Goal: Transaction & Acquisition: Obtain resource

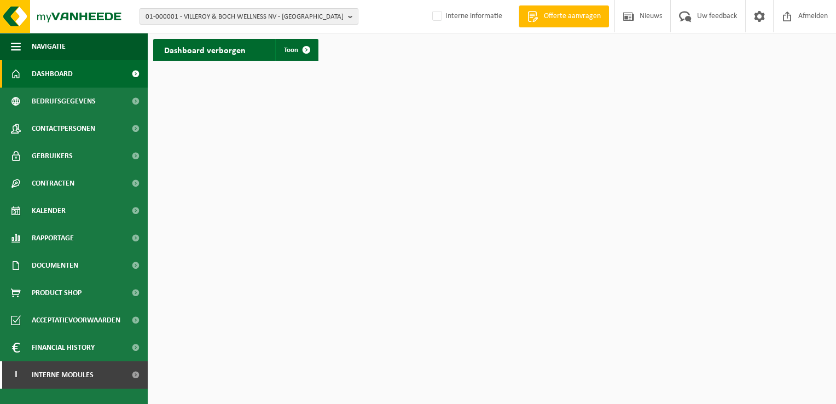
click at [172, 19] on span "01-000001 - VILLEROY & BOCH WELLNESS NV - ROESELARE" at bounding box center [245, 17] width 198 height 16
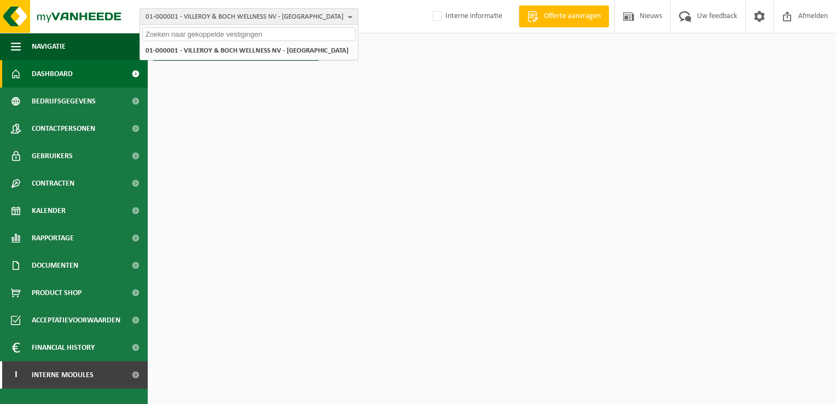
paste input "10-818334"
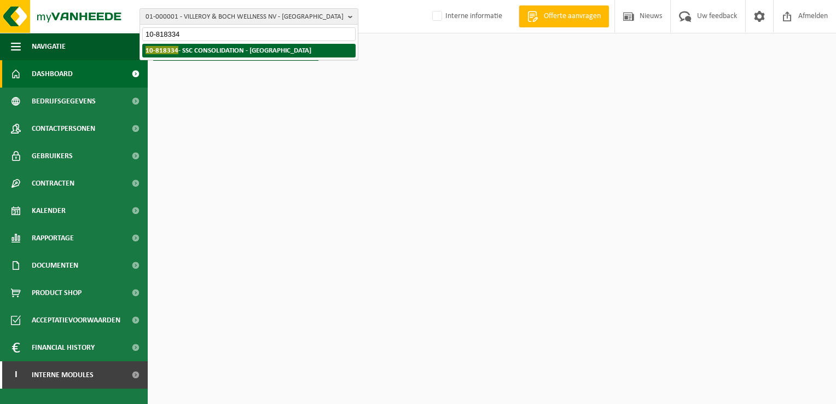
type input "10-818334"
click at [211, 51] on strong "10-818334 - SSC CONSOLIDATION - ANTWERPEN" at bounding box center [229, 50] width 166 height 8
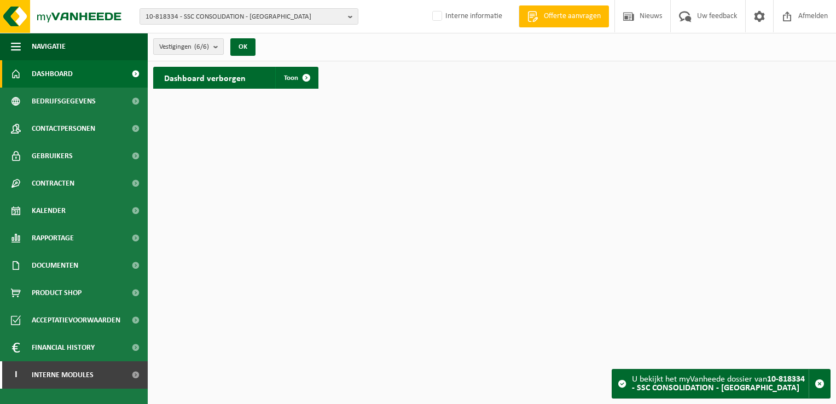
click at [190, 50] on span "Vestigingen (6/6)" at bounding box center [184, 47] width 50 height 16
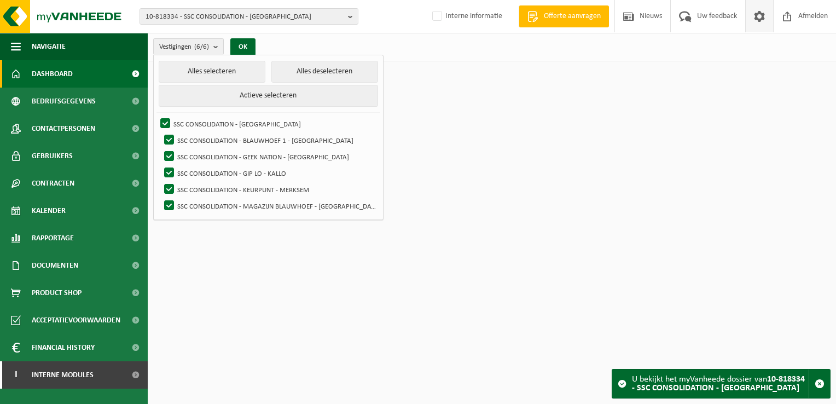
click at [756, 23] on span at bounding box center [760, 16] width 16 height 32
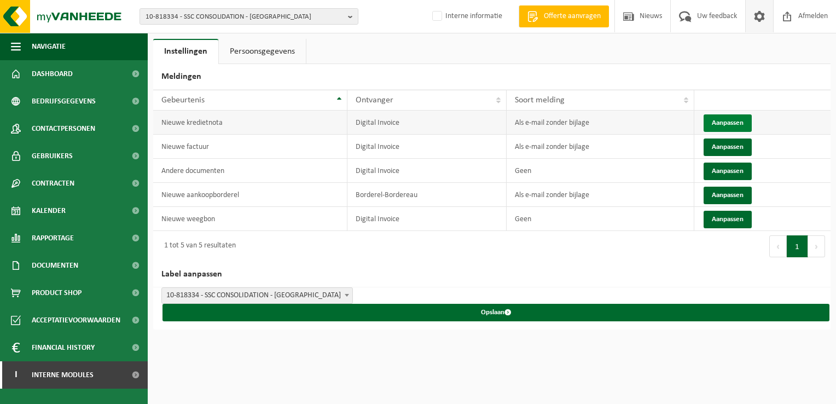
click at [736, 119] on button "Aanpassen" at bounding box center [728, 123] width 48 height 18
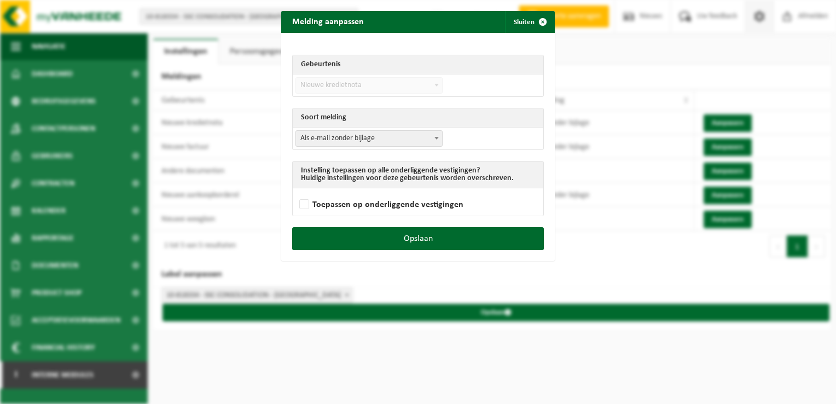
click at [376, 139] on span "Als e-mail zonder bijlage" at bounding box center [369, 138] width 146 height 15
select select "3"
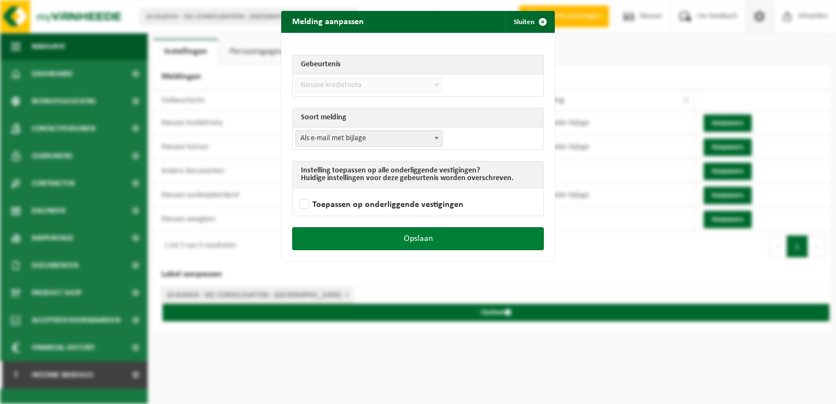
click at [436, 236] on button "Opslaan" at bounding box center [418, 238] width 252 height 23
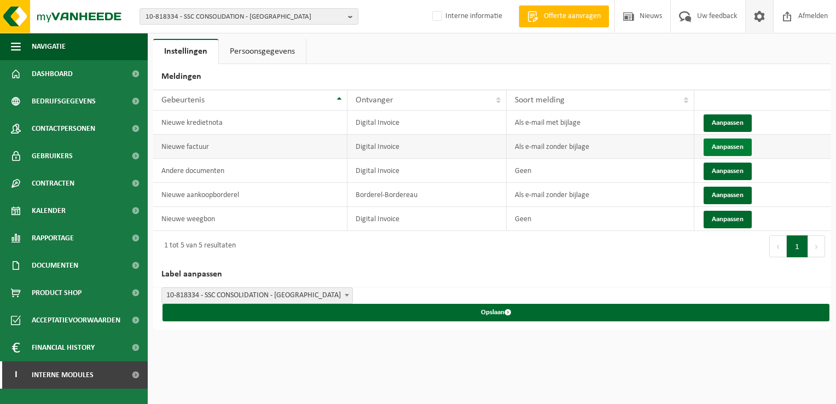
click at [747, 148] on button "Aanpassen" at bounding box center [728, 147] width 48 height 18
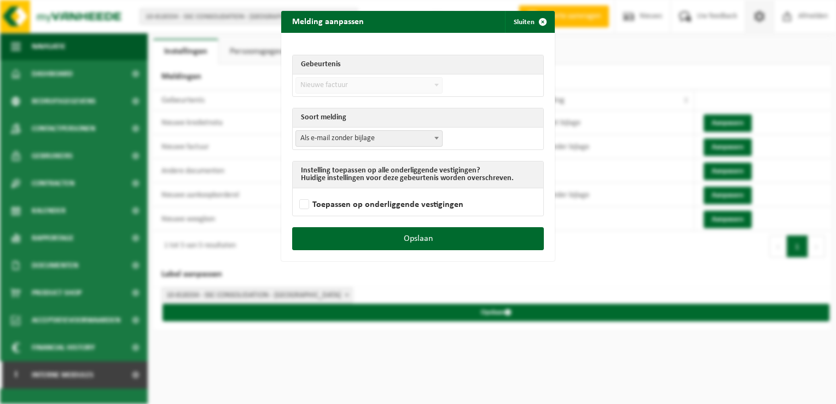
click at [405, 128] on td "Als e-mail zonder bijlage Als e-mail met bijlage Geen Als e-mail zonder bijlage" at bounding box center [418, 139] width 251 height 22
click at [392, 141] on span "Als e-mail zonder bijlage" at bounding box center [369, 138] width 146 height 15
select select "3"
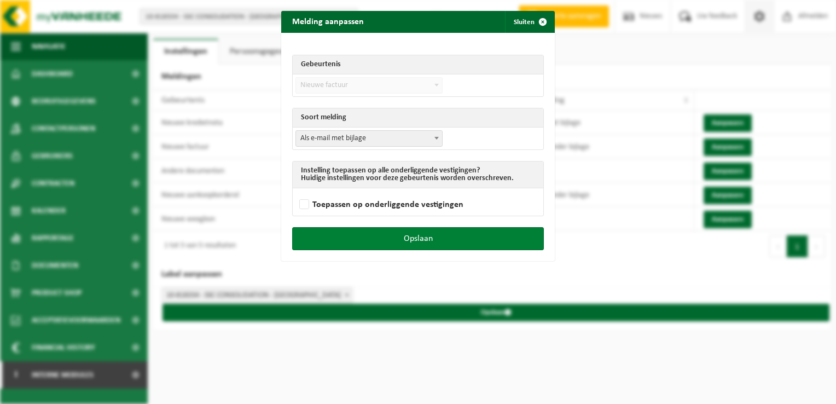
click at [449, 237] on button "Opslaan" at bounding box center [418, 238] width 252 height 23
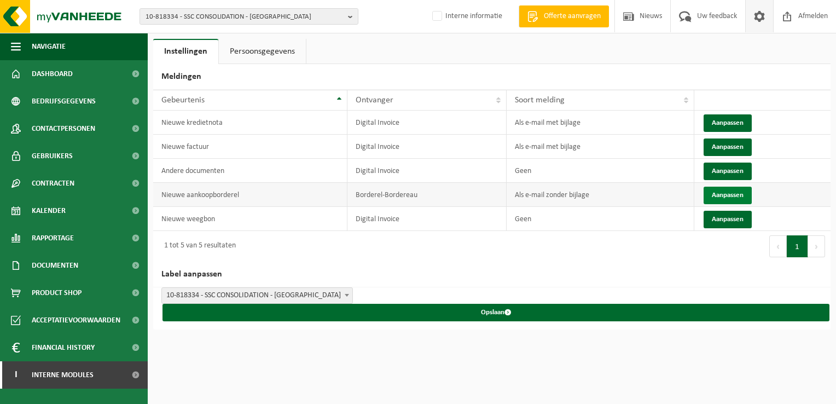
click at [727, 193] on button "Aanpassen" at bounding box center [728, 196] width 48 height 18
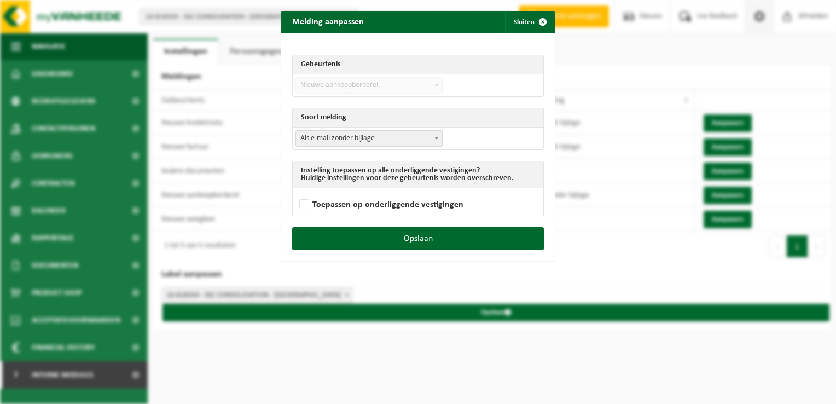
click at [396, 140] on span "Als e-mail zonder bijlage" at bounding box center [369, 138] width 146 height 15
select select "3"
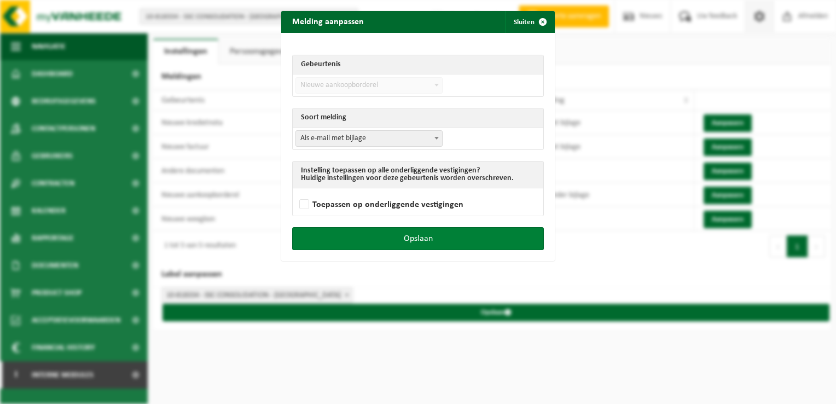
click at [431, 237] on button "Opslaan" at bounding box center [418, 238] width 252 height 23
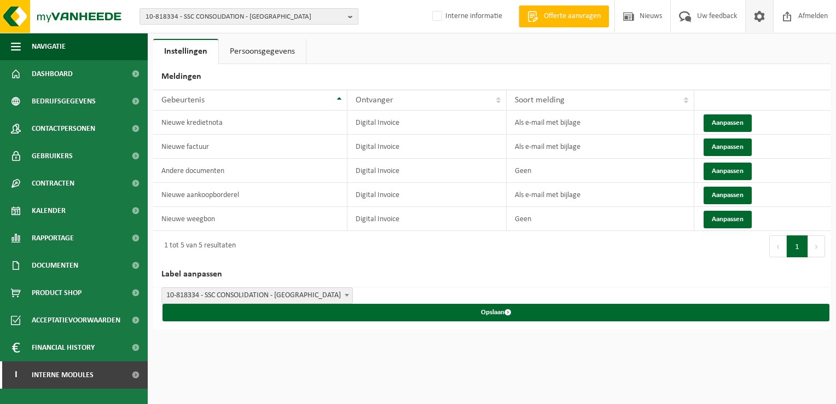
click at [282, 15] on span "10-818334 - SSC CONSOLIDATION - ANTWERPEN" at bounding box center [245, 17] width 198 height 16
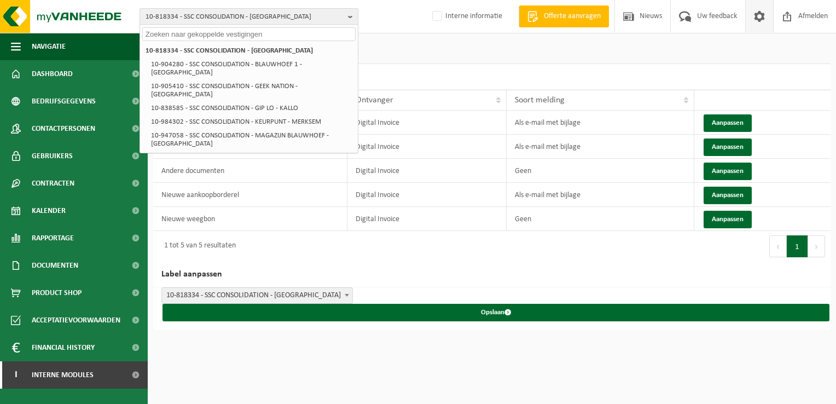
paste input "10-985079"
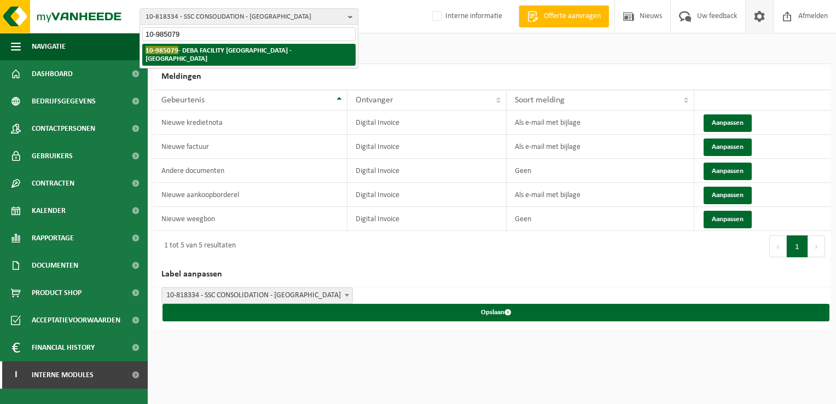
type input "10-985079"
click at [229, 57] on li "10-985079 - DEBA FACILITY NV - LANDEGEM" at bounding box center [248, 55] width 213 height 22
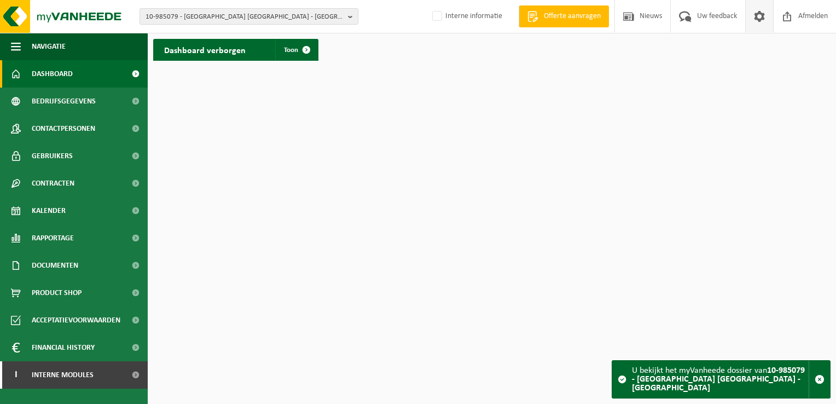
click at [758, 19] on span at bounding box center [760, 16] width 16 height 32
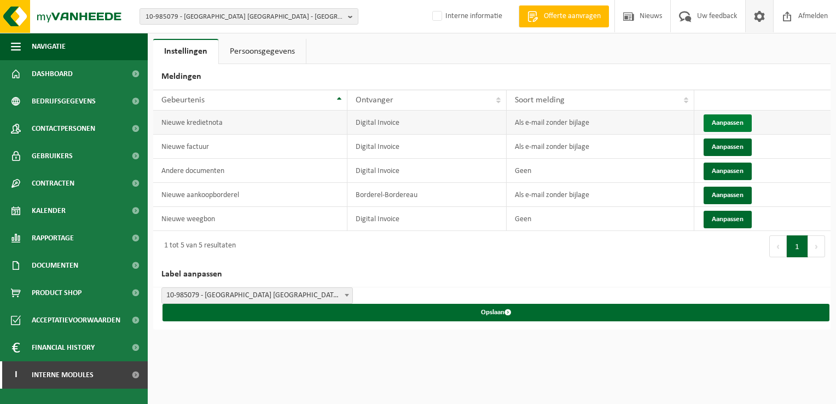
click at [728, 123] on button "Aanpassen" at bounding box center [728, 123] width 48 height 18
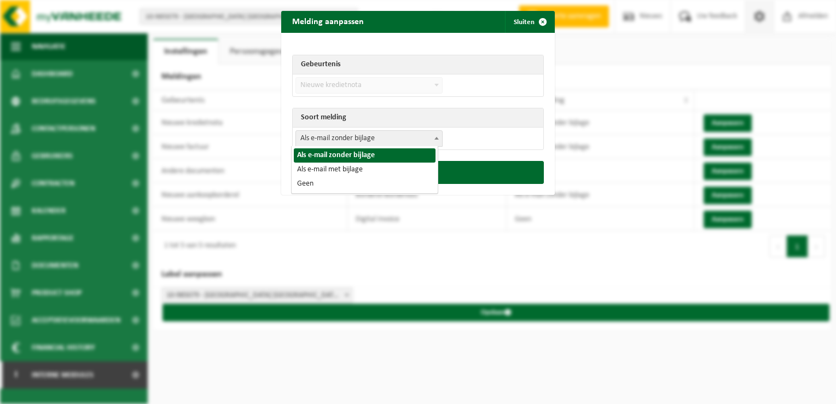
drag, startPoint x: 423, startPoint y: 140, endPoint x: 392, endPoint y: 151, distance: 32.2
click at [419, 140] on span "Als e-mail zonder bijlage" at bounding box center [369, 138] width 146 height 15
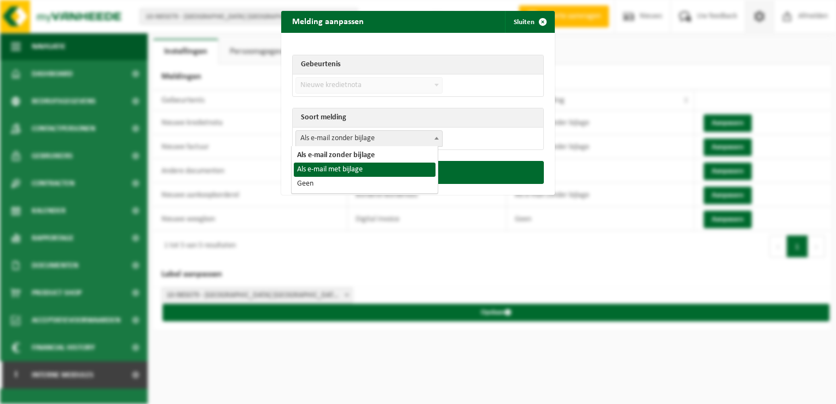
select select "3"
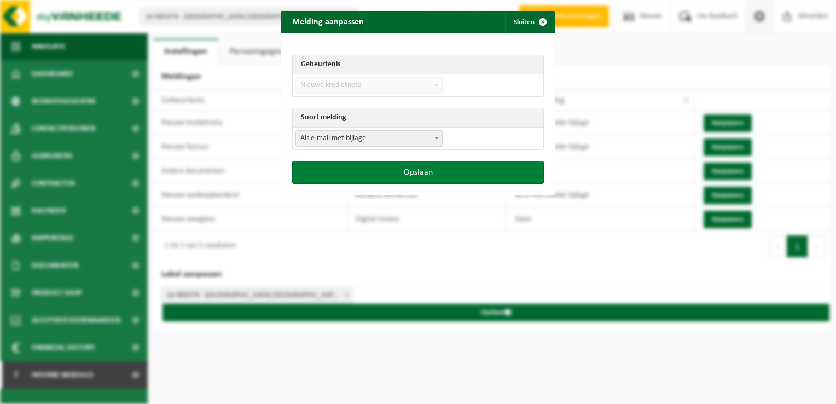
click at [395, 166] on button "Opslaan" at bounding box center [418, 172] width 252 height 23
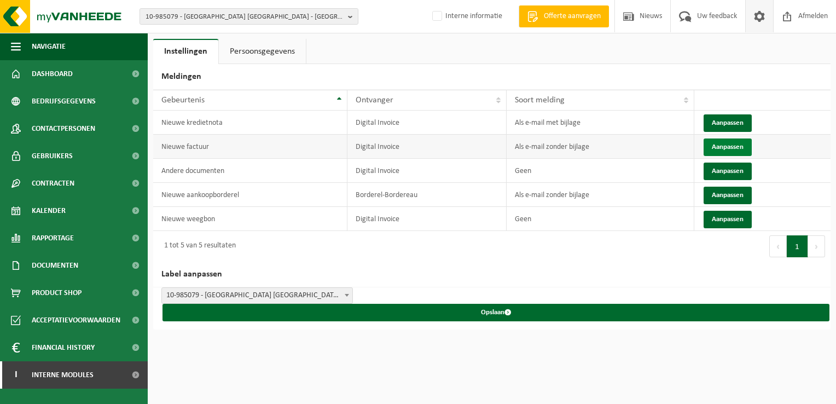
click at [720, 149] on button "Aanpassen" at bounding box center [728, 147] width 48 height 18
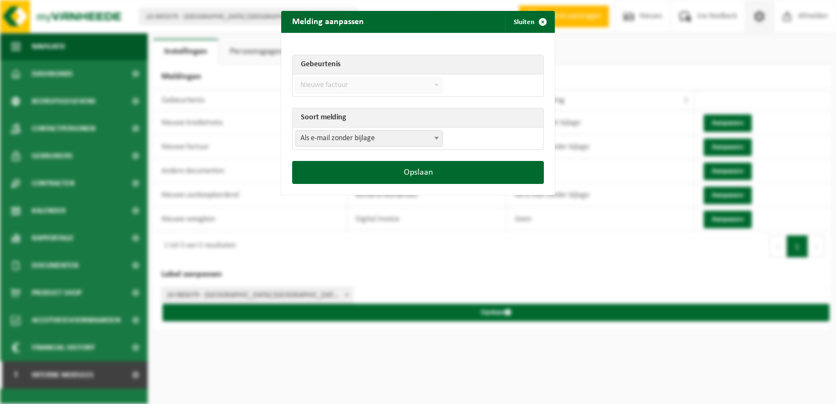
click at [395, 135] on span "Als e-mail zonder bijlage" at bounding box center [369, 138] width 146 height 15
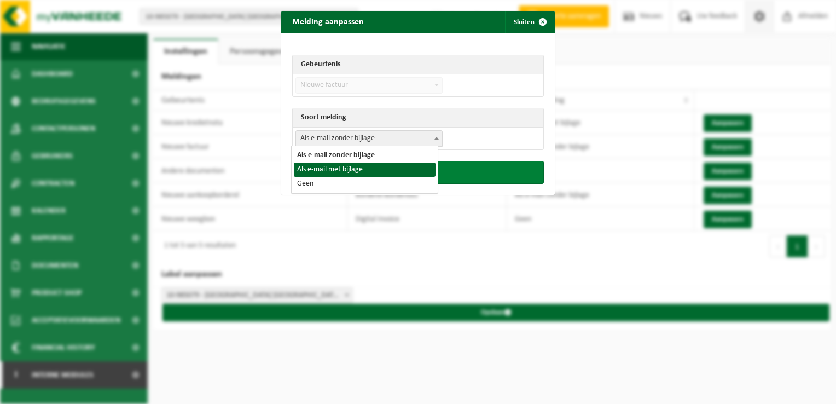
drag, startPoint x: 371, startPoint y: 169, endPoint x: 400, endPoint y: 169, distance: 29.6
select select "3"
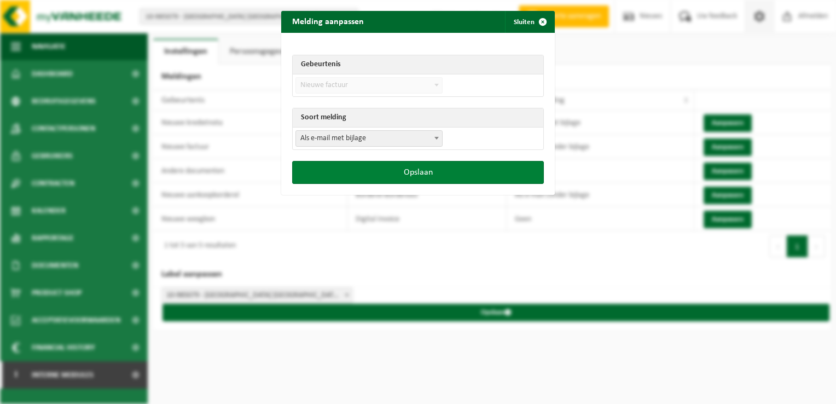
click at [453, 172] on button "Opslaan" at bounding box center [418, 172] width 252 height 23
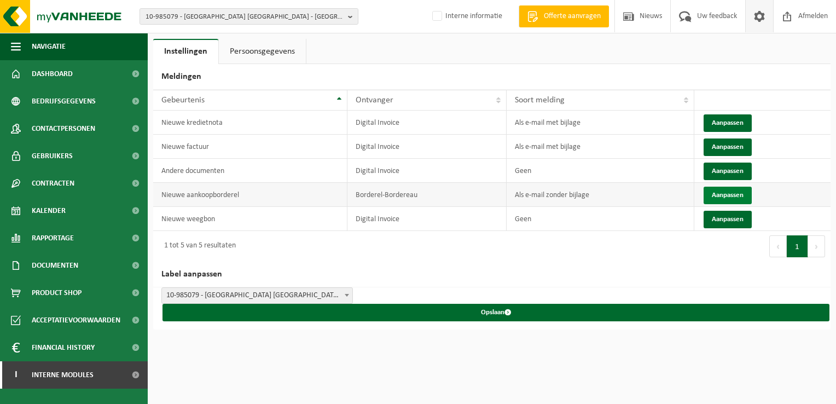
click at [734, 200] on button "Aanpassen" at bounding box center [728, 196] width 48 height 18
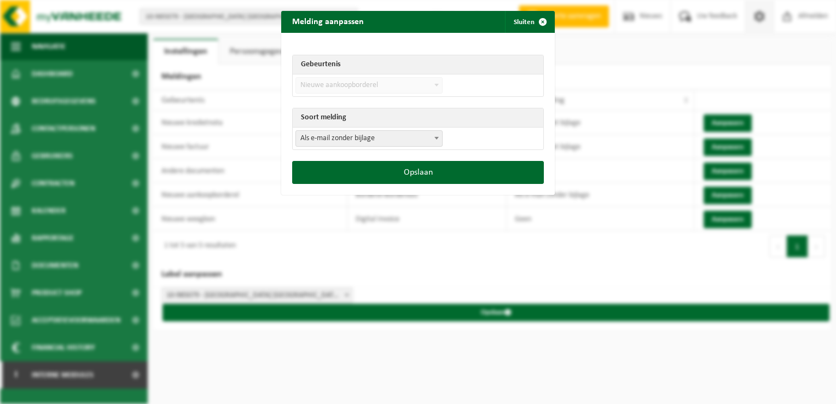
click at [369, 137] on span "Als e-mail zonder bijlage" at bounding box center [369, 138] width 146 height 15
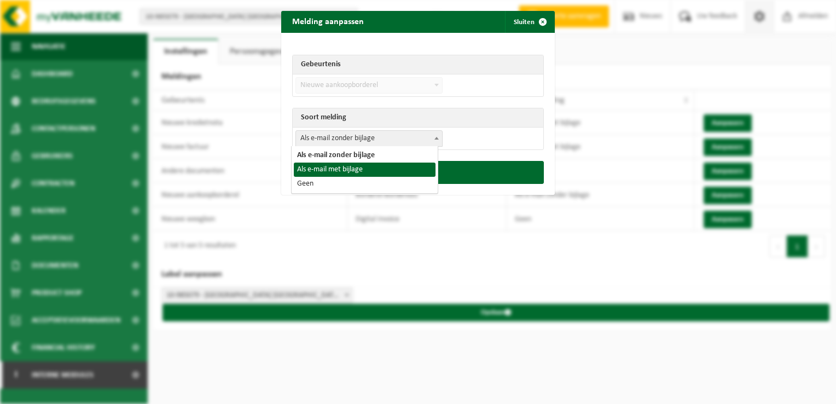
select select "3"
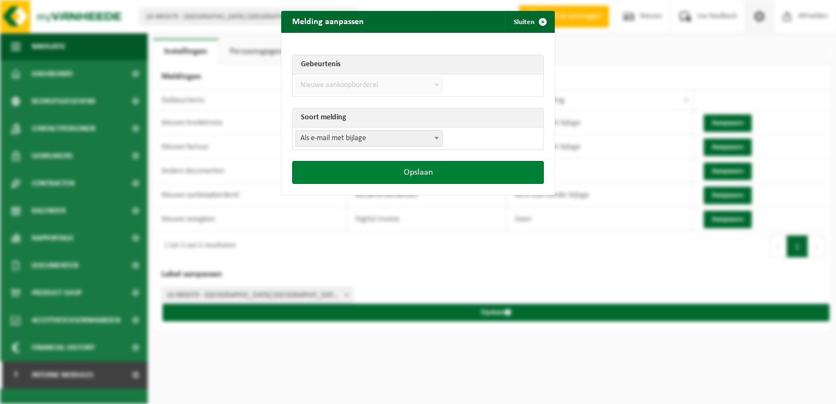
click at [385, 174] on button "Opslaan" at bounding box center [418, 172] width 252 height 23
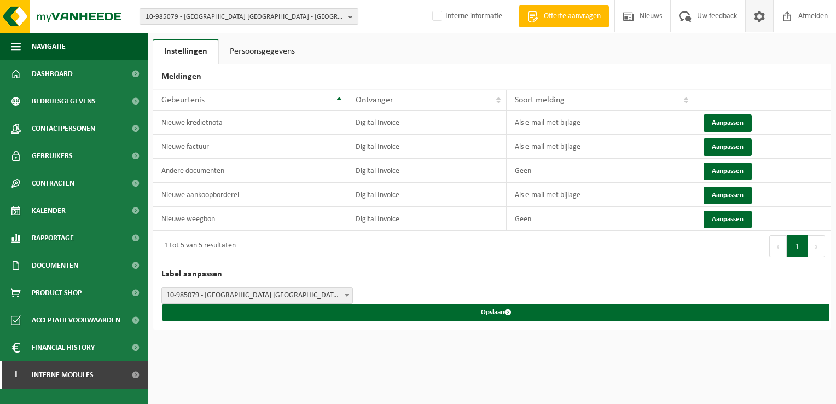
click at [252, 19] on span "10-985079 - DEBA FACILITY NV - LANDEGEM" at bounding box center [245, 17] width 198 height 16
paste input "10-335879"
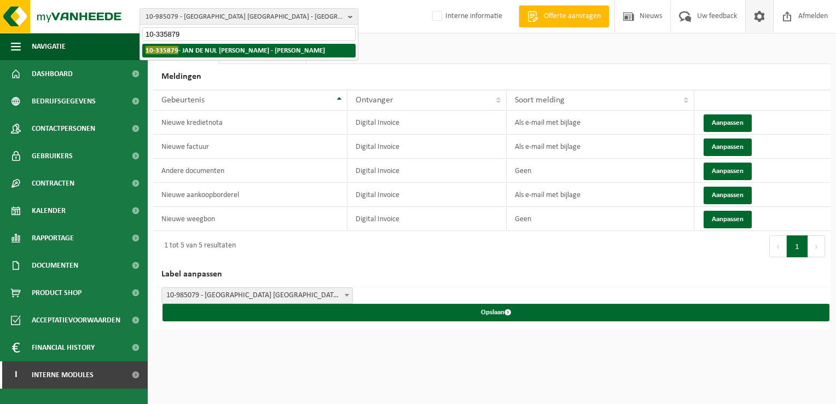
type input "10-335879"
click at [210, 49] on strong "10-335879 - JAN DE NUL LUXEMBURG SA - CAPELLEN" at bounding box center [236, 50] width 180 height 8
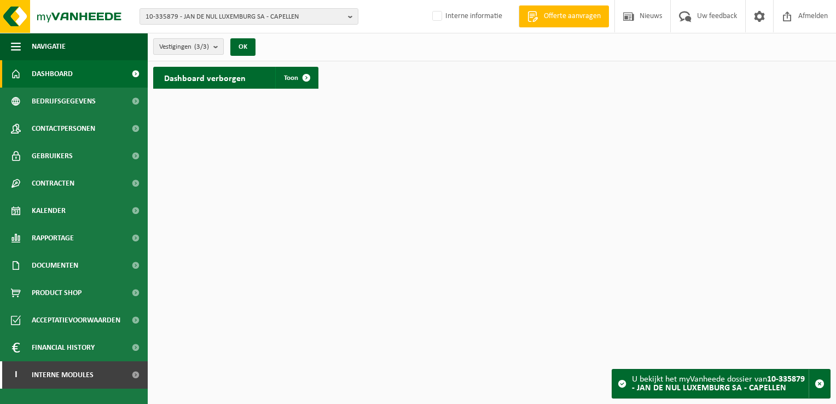
click at [198, 45] on count "(3/3)" at bounding box center [201, 46] width 15 height 7
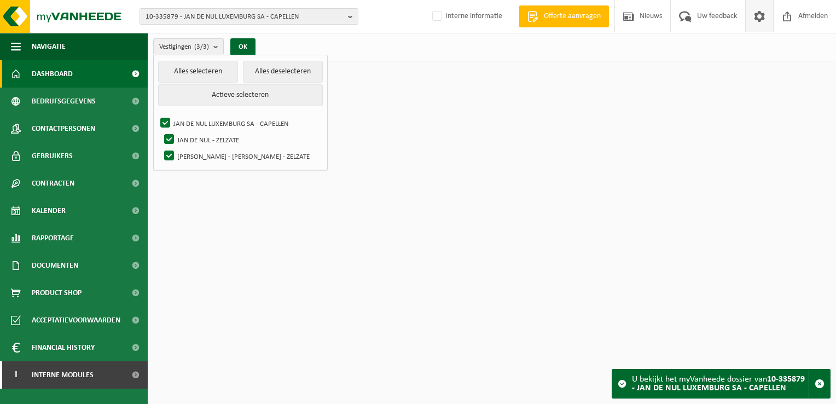
click at [754, 18] on span at bounding box center [760, 16] width 16 height 32
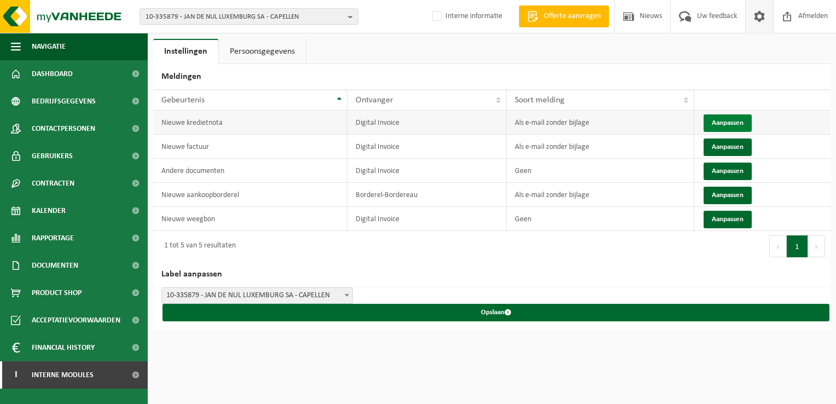
click at [722, 118] on button "Aanpassen" at bounding box center [728, 123] width 48 height 18
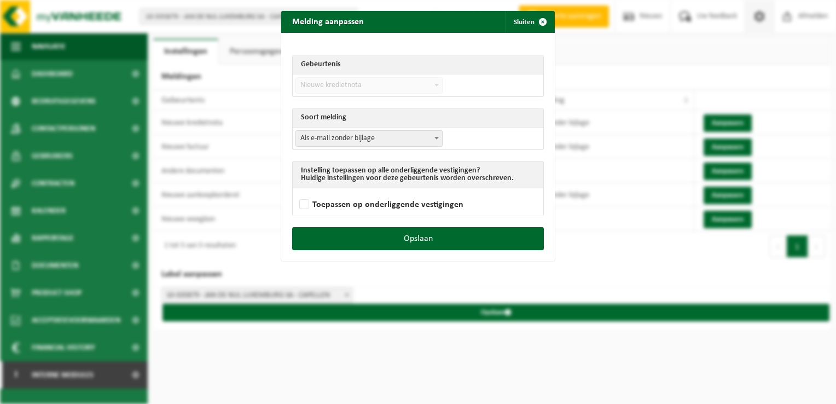
drag, startPoint x: 379, startPoint y: 141, endPoint x: 373, endPoint y: 146, distance: 7.0
click at [377, 141] on span "Als e-mail zonder bijlage" at bounding box center [369, 138] width 146 height 15
select select "3"
drag, startPoint x: 449, startPoint y: 244, endPoint x: 565, endPoint y: 198, distance: 124.6
click at [449, 244] on button "Opslaan" at bounding box center [418, 238] width 252 height 23
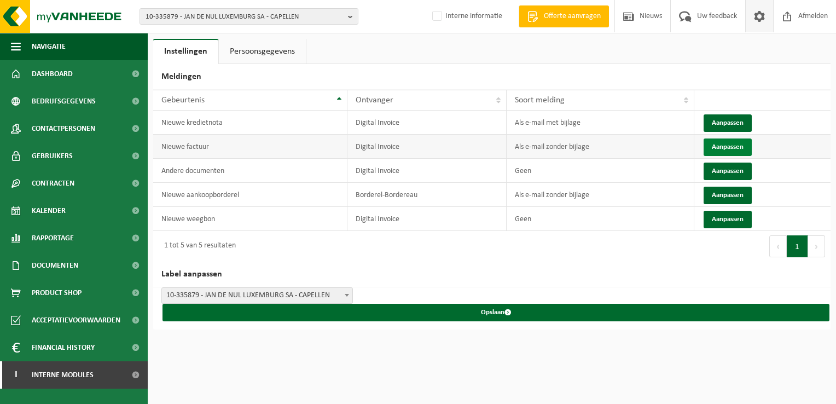
click at [707, 148] on button "Aanpassen" at bounding box center [728, 147] width 48 height 18
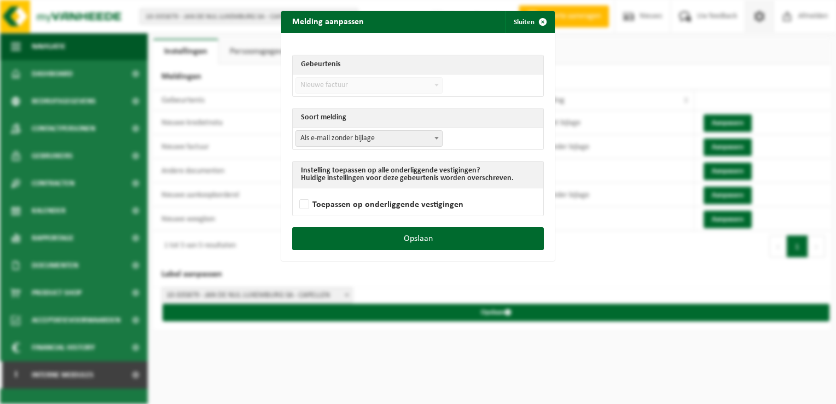
drag, startPoint x: 366, startPoint y: 134, endPoint x: 360, endPoint y: 140, distance: 8.5
click at [364, 134] on span "Als e-mail zonder bijlage" at bounding box center [369, 138] width 146 height 15
select select "3"
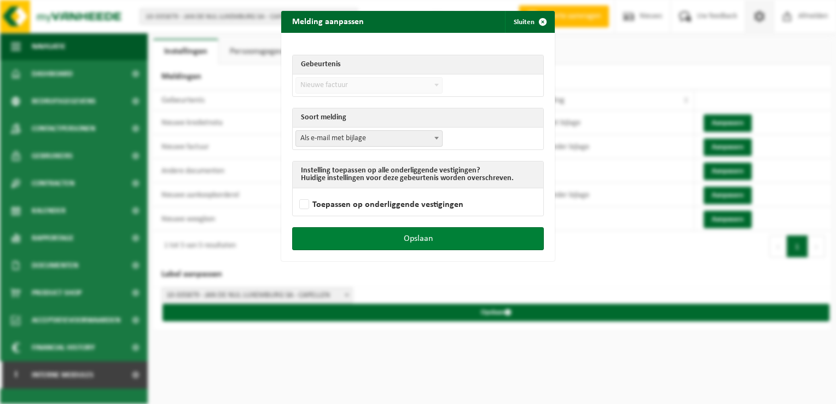
click at [476, 238] on button "Opslaan" at bounding box center [418, 238] width 252 height 23
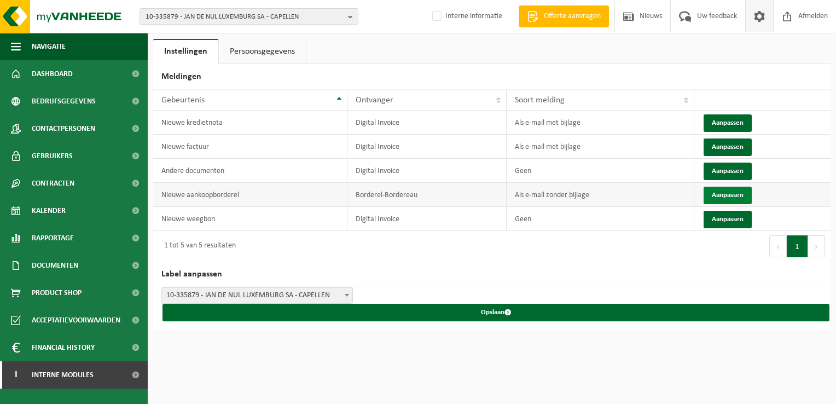
click at [727, 192] on button "Aanpassen" at bounding box center [728, 196] width 48 height 18
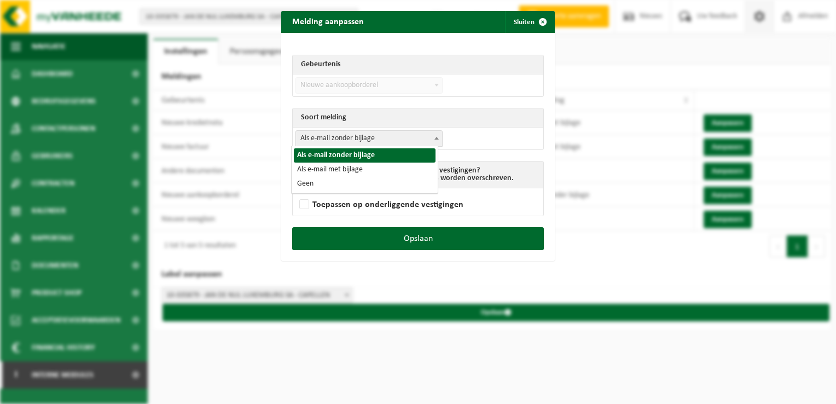
drag, startPoint x: 337, startPoint y: 138, endPoint x: 345, endPoint y: 156, distance: 19.3
click at [337, 139] on span "Als e-mail zonder bijlage" at bounding box center [369, 138] width 146 height 15
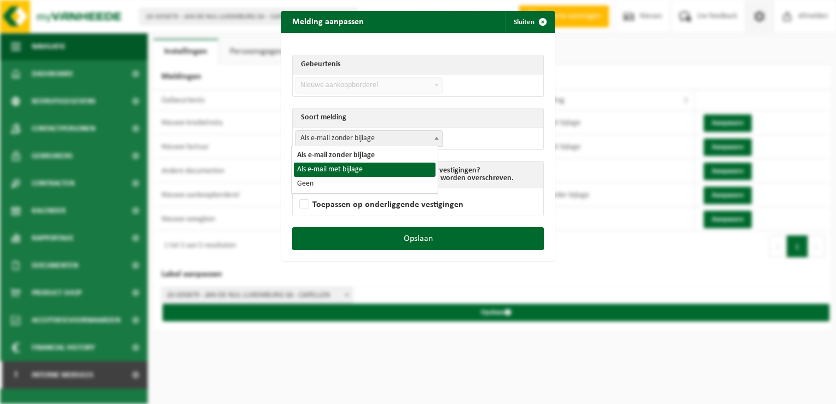
select select "3"
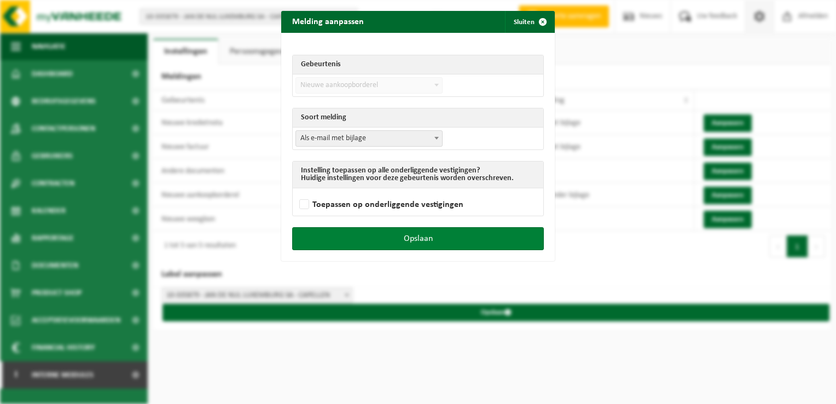
click at [448, 241] on button "Opslaan" at bounding box center [418, 238] width 252 height 23
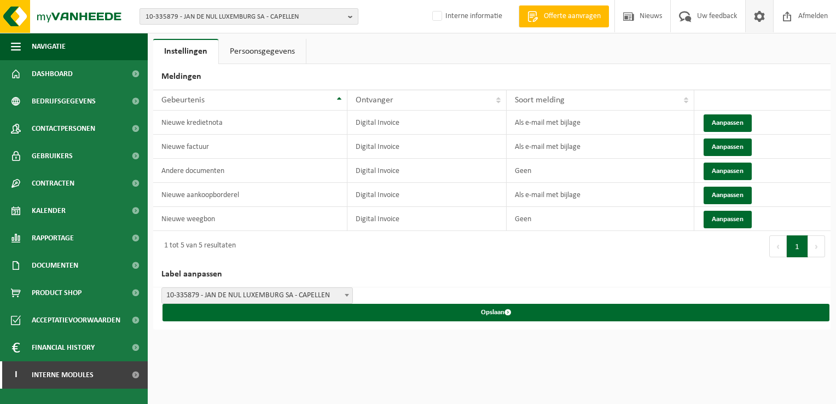
click at [276, 14] on span "10-335879 - JAN DE NUL LUXEMBURG SA - CAPELLEN" at bounding box center [245, 17] width 198 height 16
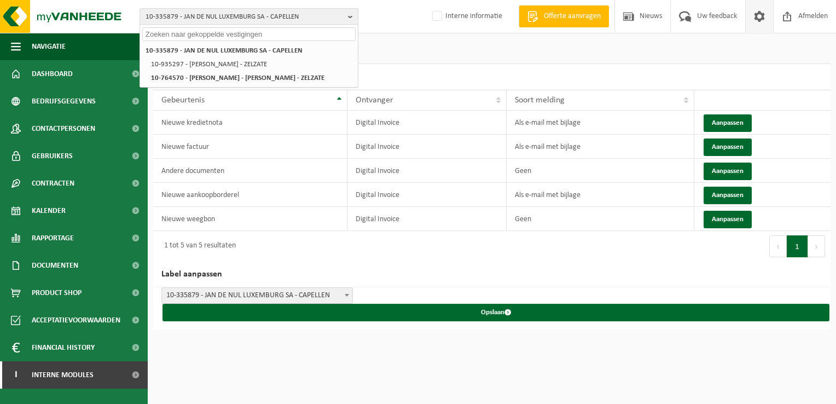
paste input "01-200383"
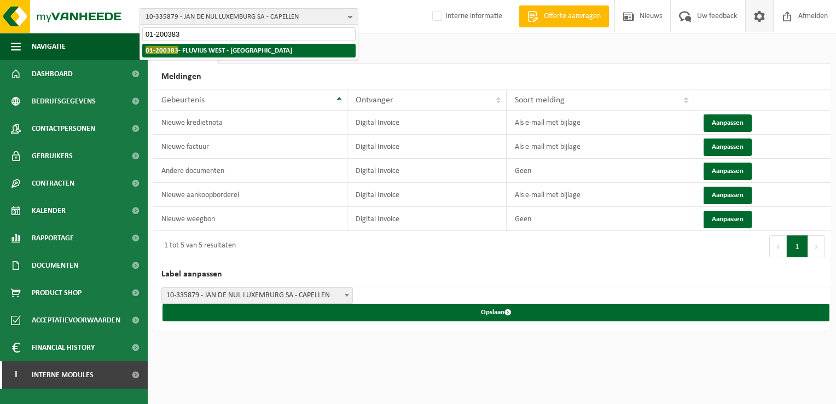
type input "01-200383"
click at [199, 50] on strong "01-200383 - FLUVIUS WEST - KORTRIJK" at bounding box center [219, 50] width 147 height 8
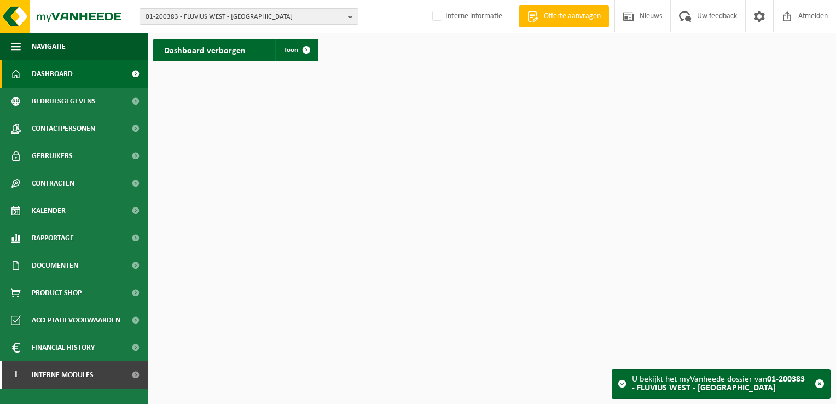
click at [180, 13] on span "01-200383 - FLUVIUS WEST - [GEOGRAPHIC_DATA]" at bounding box center [245, 17] width 198 height 16
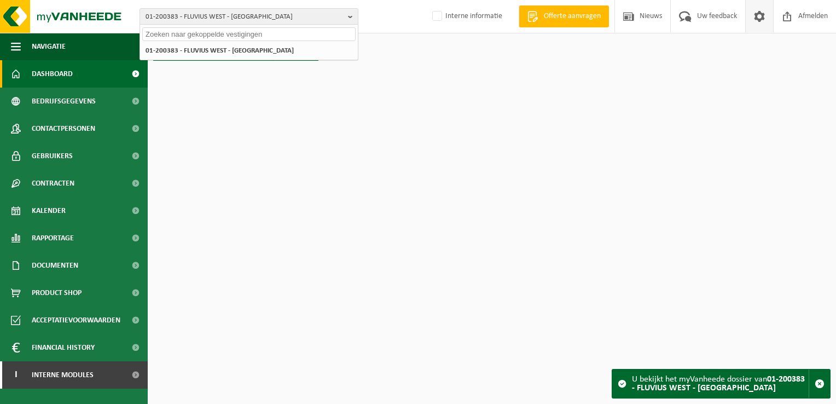
click at [759, 19] on span at bounding box center [760, 16] width 16 height 32
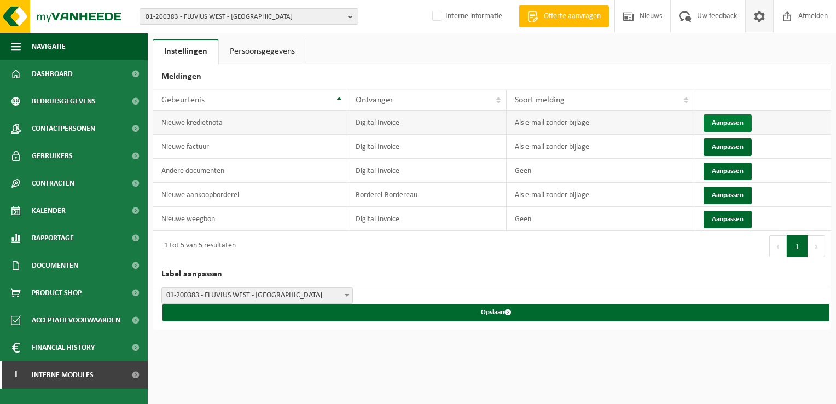
click at [723, 124] on button "Aanpassen" at bounding box center [728, 123] width 48 height 18
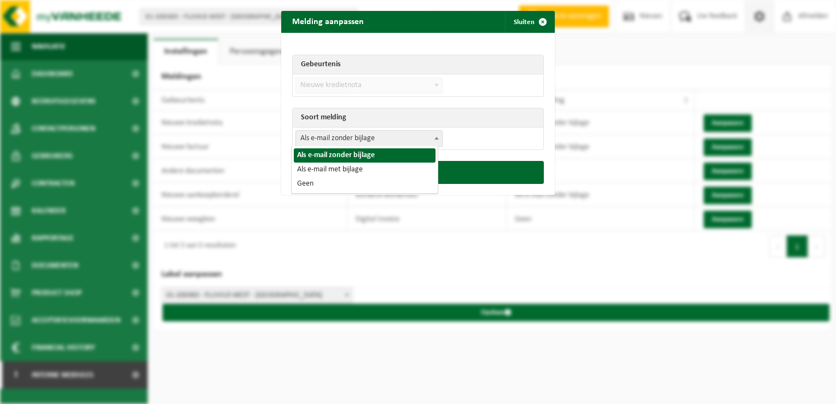
click at [328, 139] on span "Als e-mail zonder bijlage" at bounding box center [369, 138] width 146 height 15
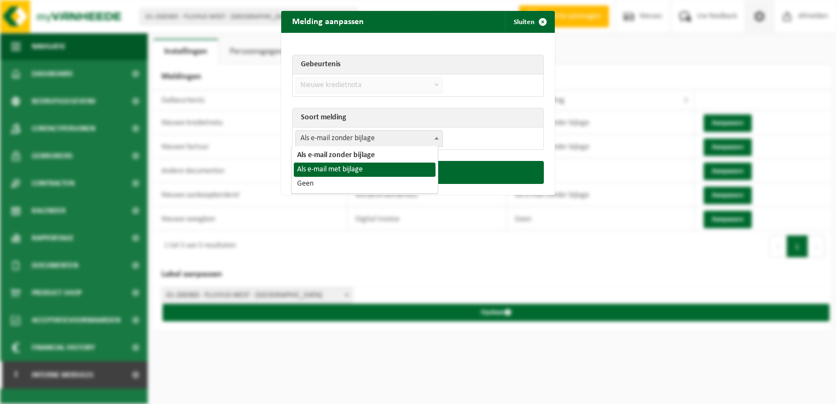
select select "3"
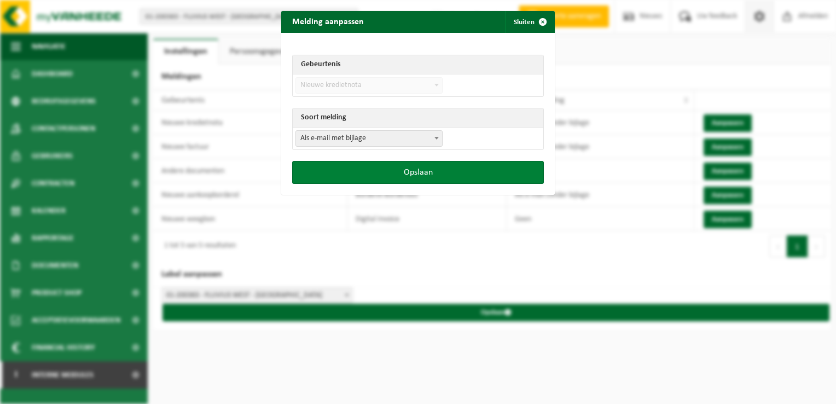
click at [403, 176] on button "Opslaan" at bounding box center [418, 172] width 252 height 23
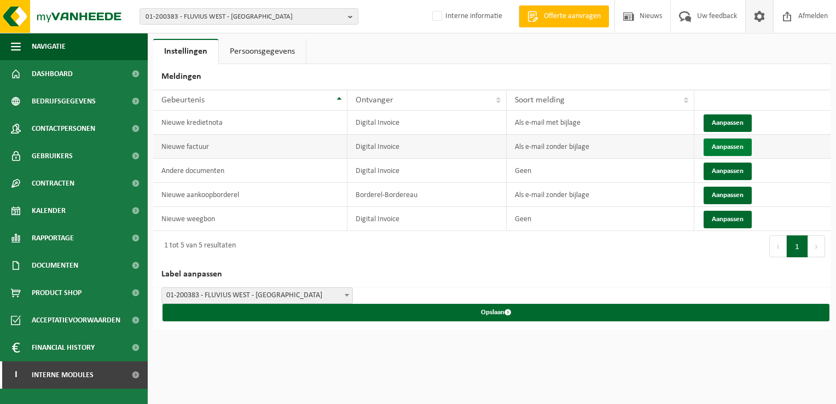
click at [720, 146] on button "Aanpassen" at bounding box center [728, 147] width 48 height 18
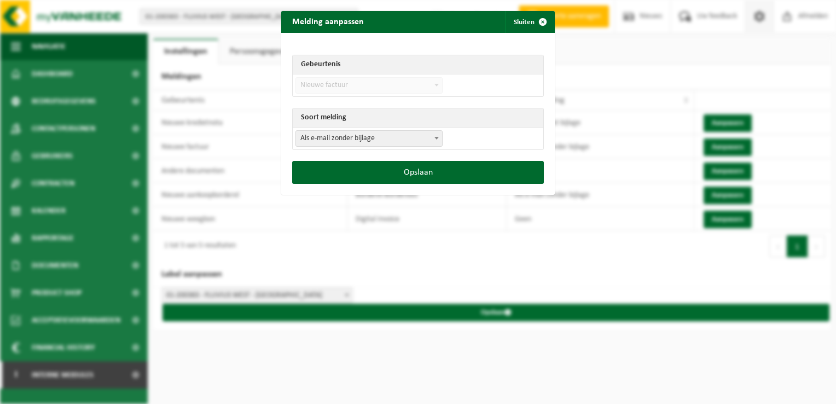
click at [306, 133] on span "Als e-mail zonder bijlage" at bounding box center [369, 138] width 146 height 15
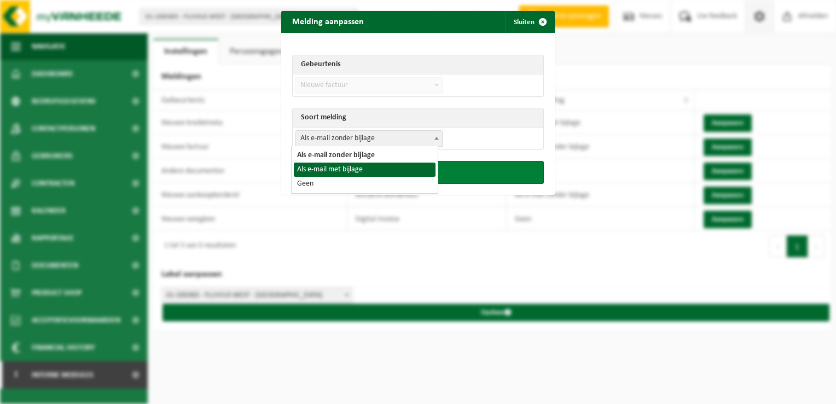
drag, startPoint x: 355, startPoint y: 169, endPoint x: 441, endPoint y: 178, distance: 86.5
select select "3"
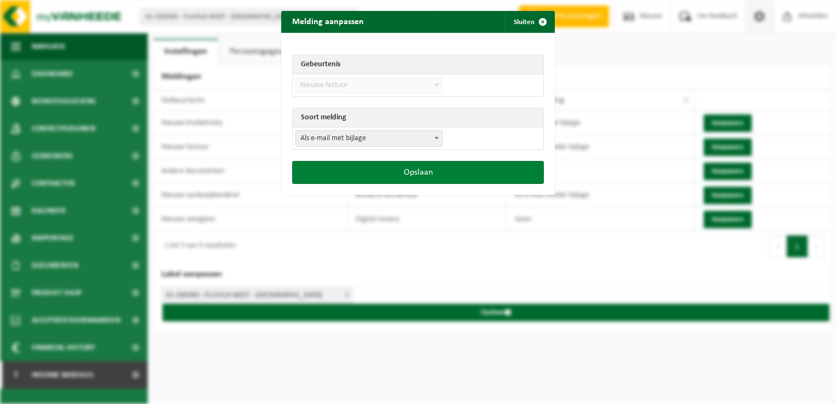
click at [453, 176] on button "Opslaan" at bounding box center [418, 172] width 252 height 23
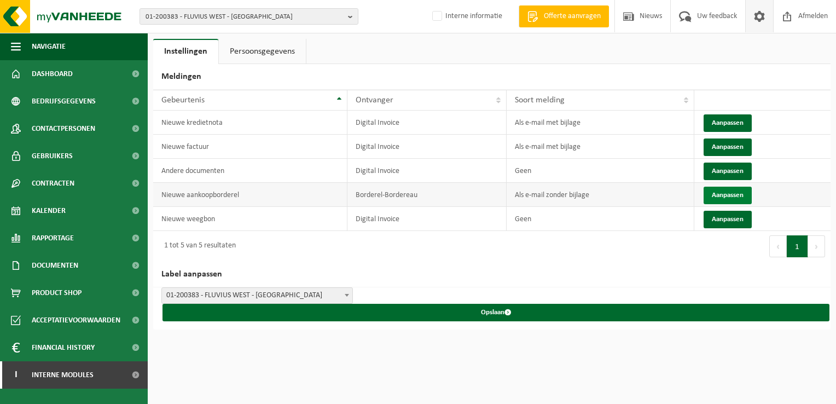
click at [733, 197] on button "Aanpassen" at bounding box center [728, 196] width 48 height 18
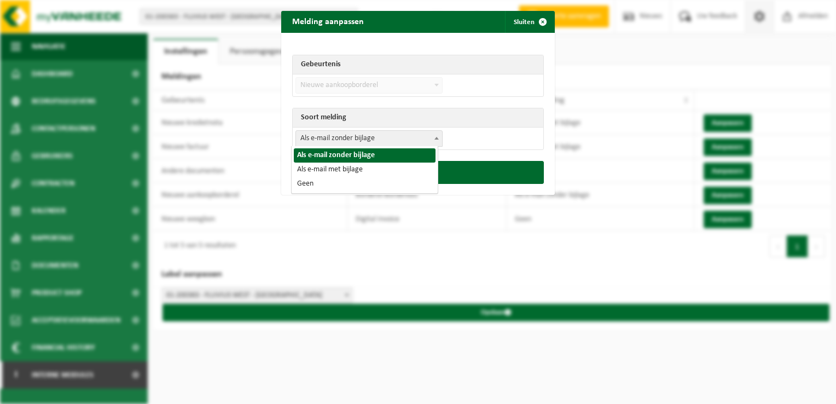
click at [366, 144] on span "Als e-mail zonder bijlage" at bounding box center [369, 138] width 146 height 15
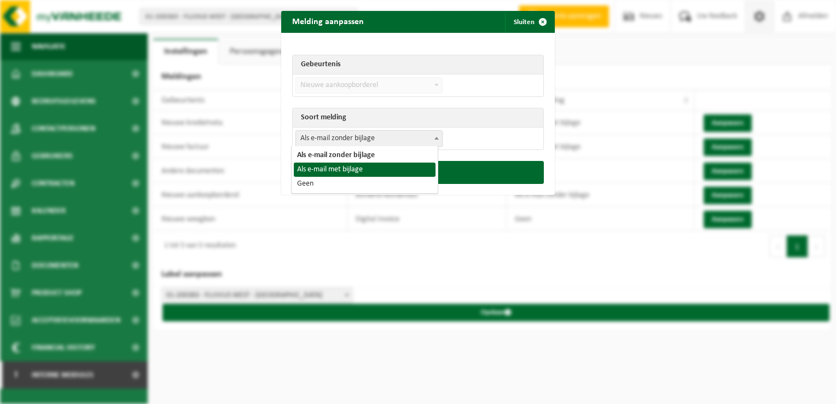
select select "3"
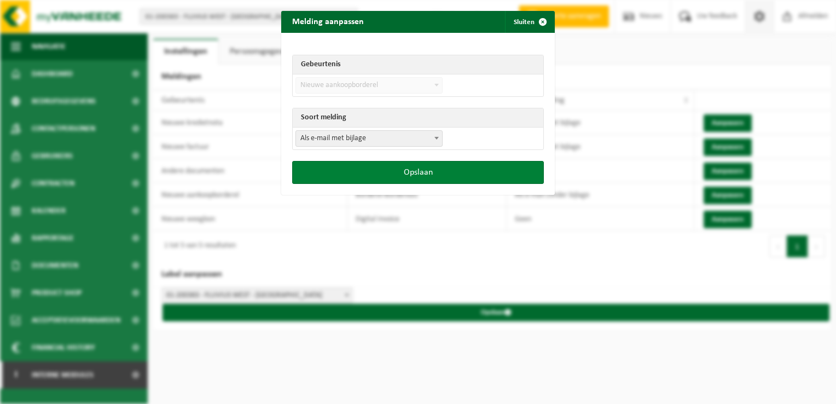
click at [423, 173] on button "Opslaan" at bounding box center [418, 172] width 252 height 23
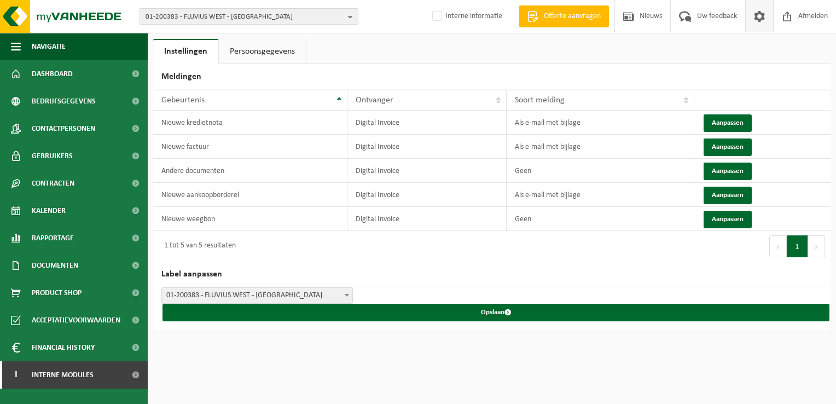
click at [207, 15] on span "01-200383 - FLUVIUS WEST - KORTRIJK" at bounding box center [245, 17] width 198 height 16
paste input "10-890119"
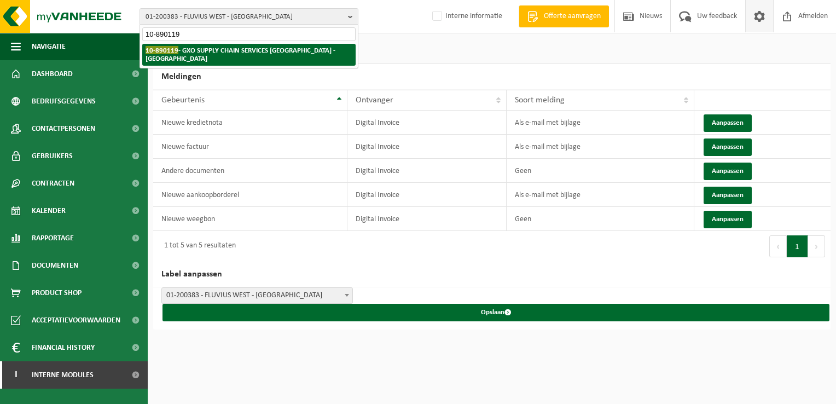
type input "10-890119"
click at [185, 55] on li "10-890119 - GXO SUPPLY CHAIN SERVICES BELGIUM - ANTWERPEN" at bounding box center [248, 55] width 213 height 22
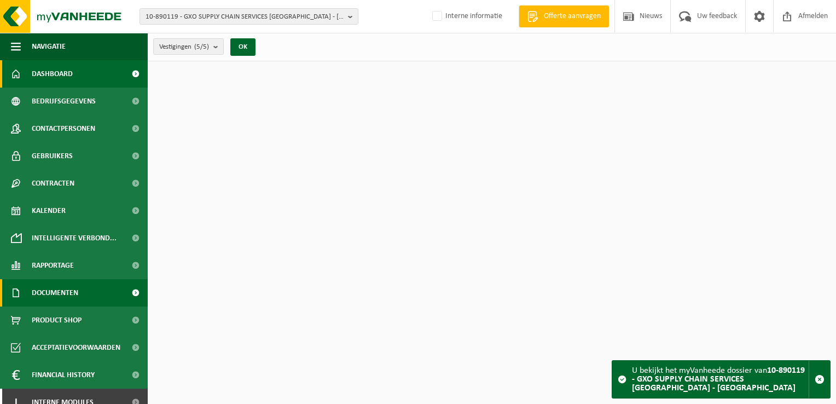
click at [71, 296] on span "Documenten" at bounding box center [55, 292] width 47 height 27
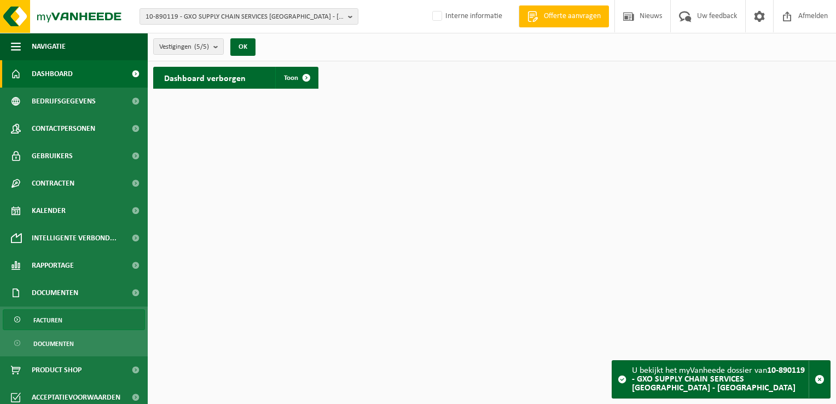
click at [70, 314] on link "Facturen" at bounding box center [74, 319] width 142 height 21
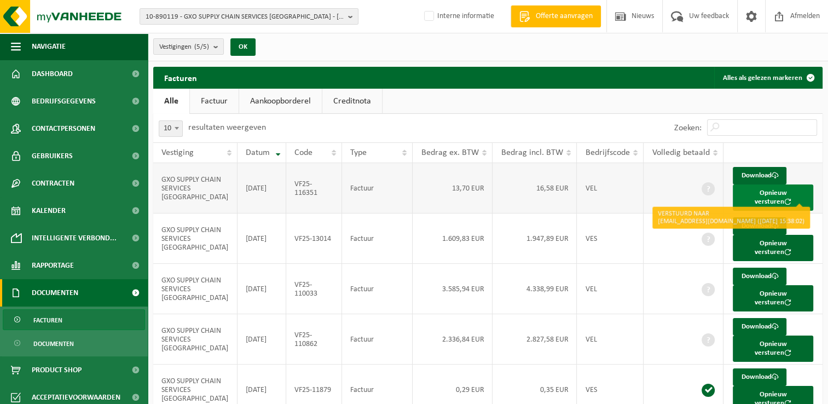
click at [755, 192] on button "Opnieuw versturen" at bounding box center [773, 197] width 80 height 26
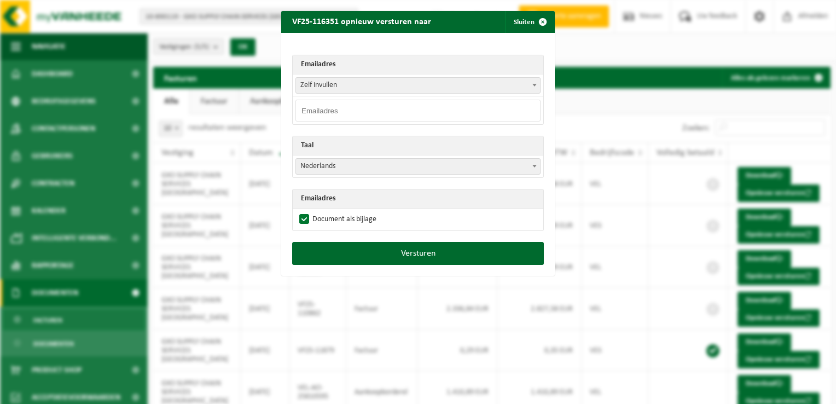
click at [315, 91] on span "Zelf invullen" at bounding box center [418, 85] width 244 height 15
click at [330, 84] on span "Zelf invullen" at bounding box center [418, 85] width 244 height 15
click at [327, 115] on input "email" at bounding box center [418, 111] width 245 height 22
paste input "invoices+benege@gxo.coupahost.com"
type input "invoices+benege@gxo.coupahost.com"
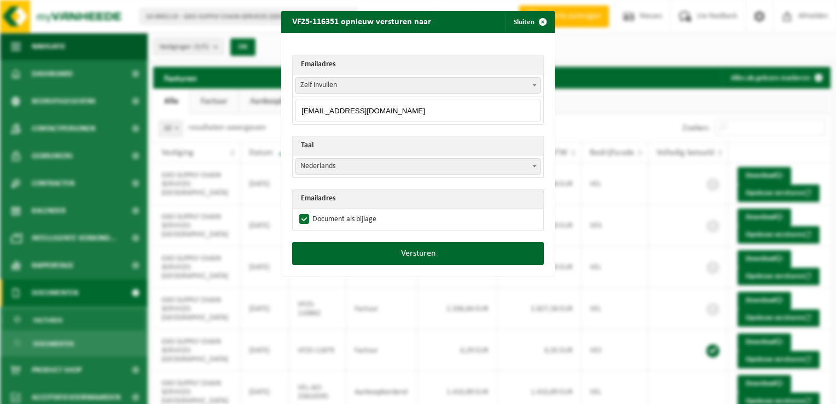
click at [361, 60] on th "Emailadres" at bounding box center [418, 64] width 251 height 19
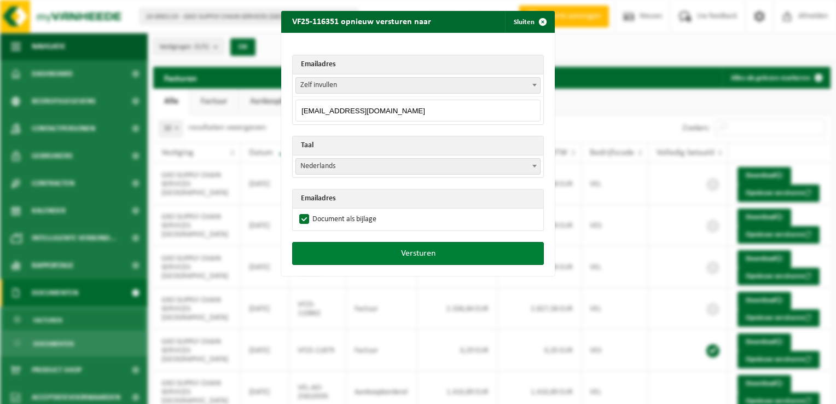
click at [430, 256] on button "Versturen" at bounding box center [418, 253] width 252 height 23
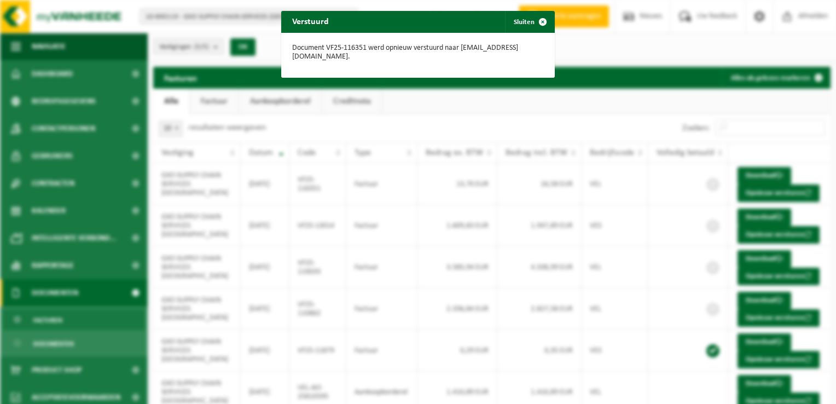
drag, startPoint x: 538, startPoint y: 19, endPoint x: 541, endPoint y: 74, distance: 55.9
click at [538, 20] on span "button" at bounding box center [543, 22] width 22 height 22
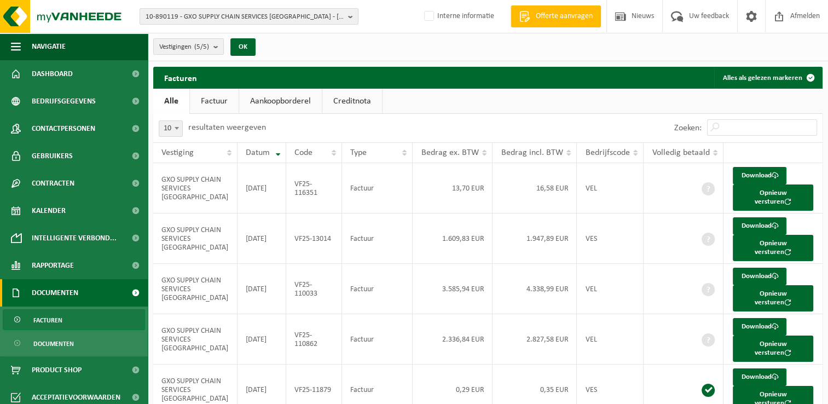
click at [252, 14] on span "10-890119 - GXO SUPPLY CHAIN SERVICES BELGIUM - ANTWERPEN" at bounding box center [245, 17] width 198 height 16
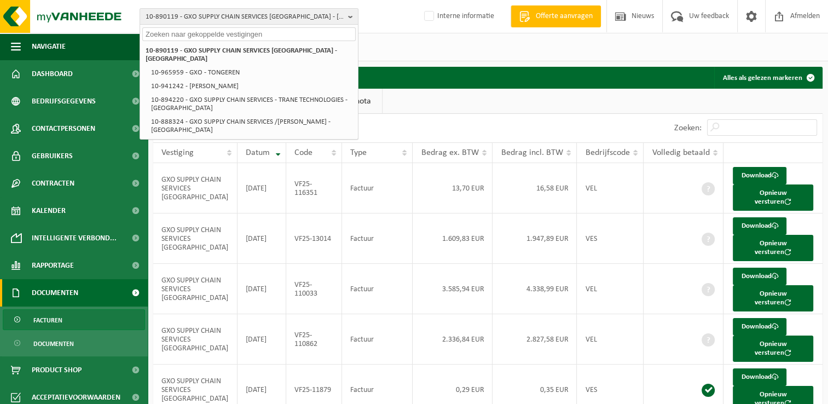
paste input "10-898421"
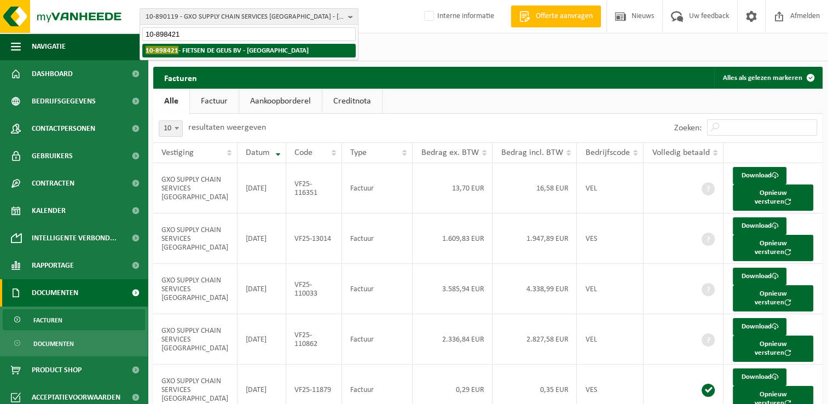
type input "10-898421"
click at [201, 51] on strong "10-898421 - FIETSEN DE GEUS BV - ANTWERPEN" at bounding box center [227, 50] width 163 height 8
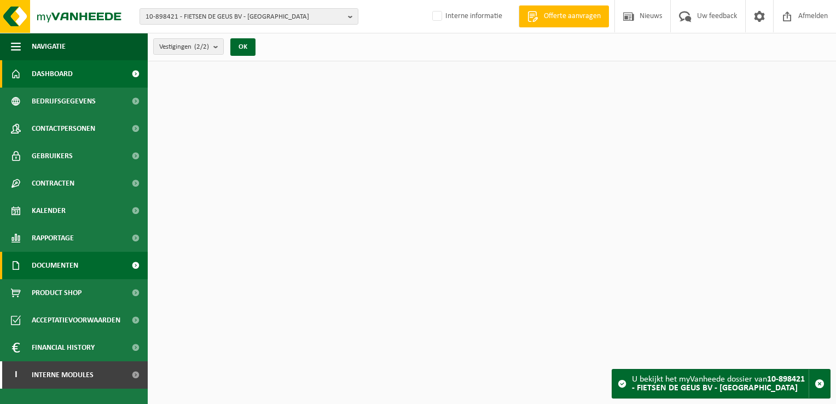
click at [53, 255] on span "Documenten" at bounding box center [55, 265] width 47 height 27
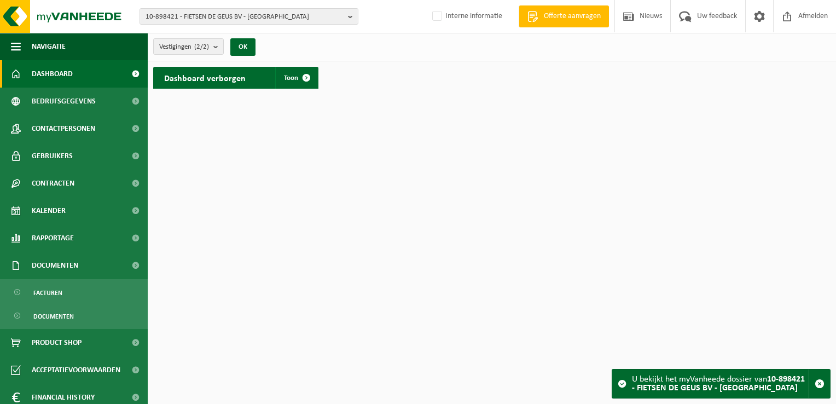
click at [68, 281] on ul "Facturen Documenten" at bounding box center [74, 304] width 148 height 50
click at [73, 292] on link "Facturen" at bounding box center [74, 292] width 142 height 21
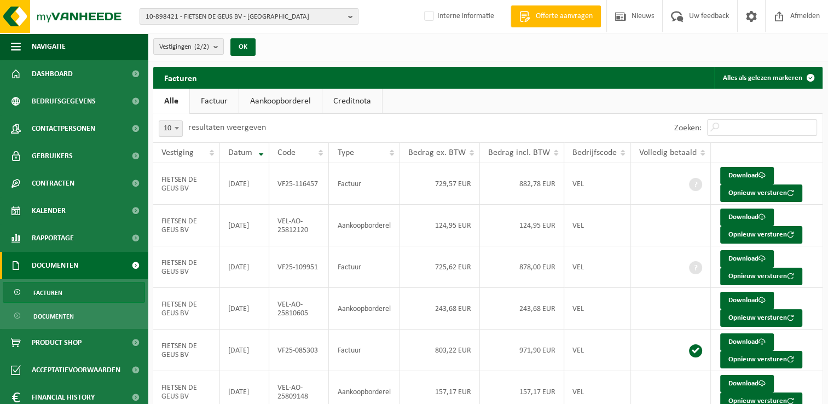
click at [188, 16] on span "10-898421 - FIETSEN DE GEUS BV - ANTWERPEN" at bounding box center [245, 17] width 198 height 16
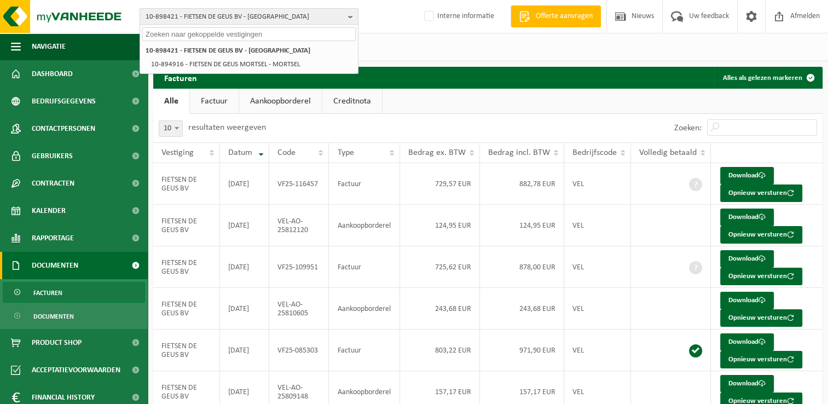
paste input "01-600136"
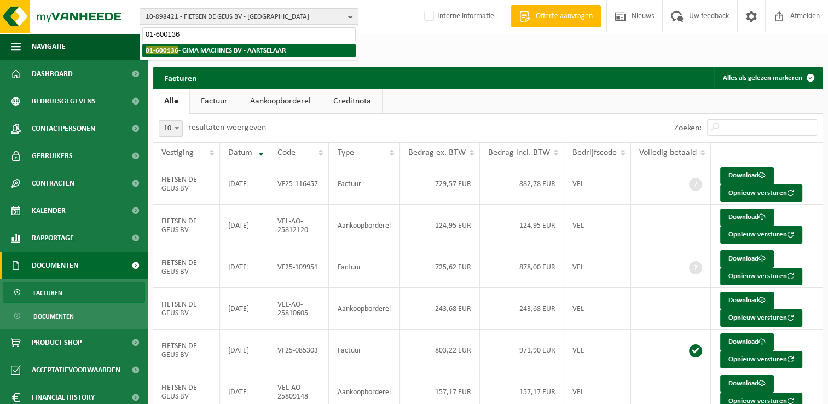
type input "01-600136"
click at [183, 51] on strong "01-600136 - GIMA MACHINES BV - AARTSELAAR" at bounding box center [216, 50] width 140 height 8
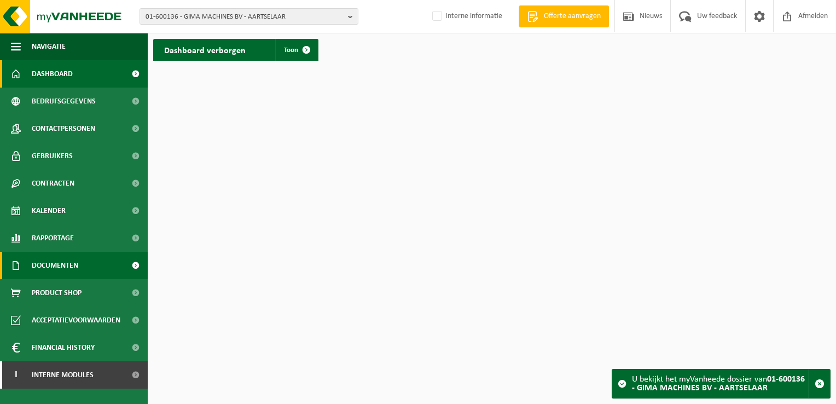
click at [63, 268] on span "Documenten" at bounding box center [55, 265] width 47 height 27
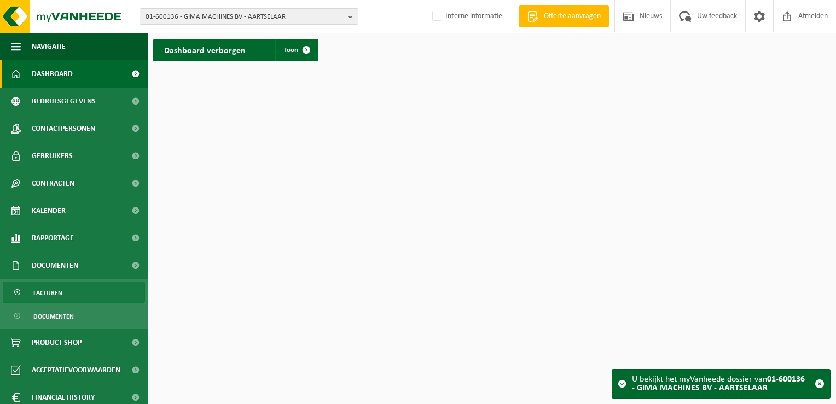
click at [53, 293] on span "Facturen" at bounding box center [47, 292] width 29 height 21
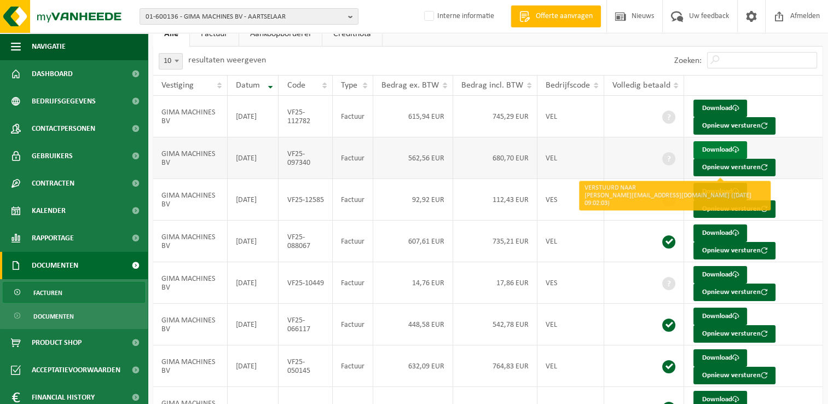
scroll to position [20, 0]
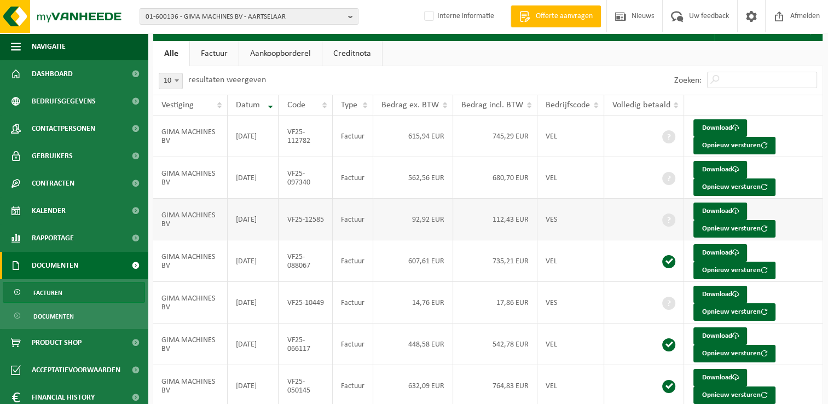
click at [289, 220] on td "VF25-12585" at bounding box center [306, 220] width 54 height 42
click at [718, 231] on button "Opnieuw versturen" at bounding box center [735, 229] width 82 height 18
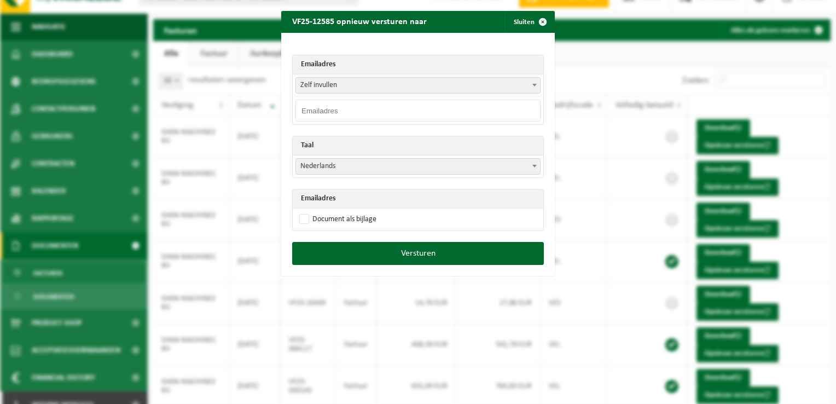
click at [313, 117] on input "email" at bounding box center [418, 111] width 245 height 22
paste input "supplierinvoices@gima-machines.be"
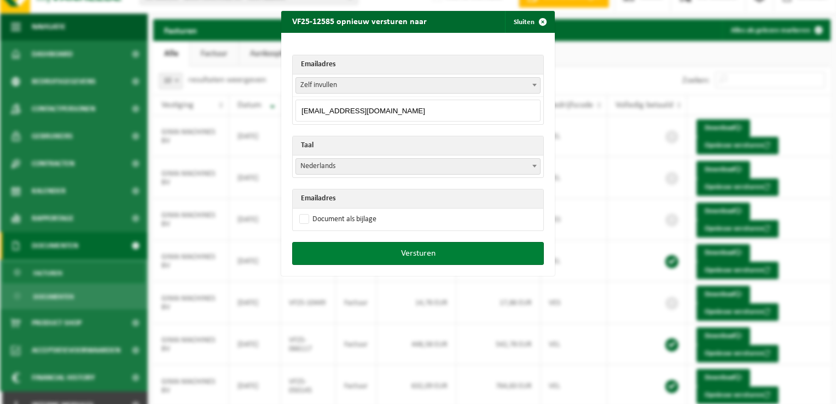
type input "supplierinvoices@gima-machines.be"
click at [430, 256] on button "Versturen" at bounding box center [418, 253] width 252 height 23
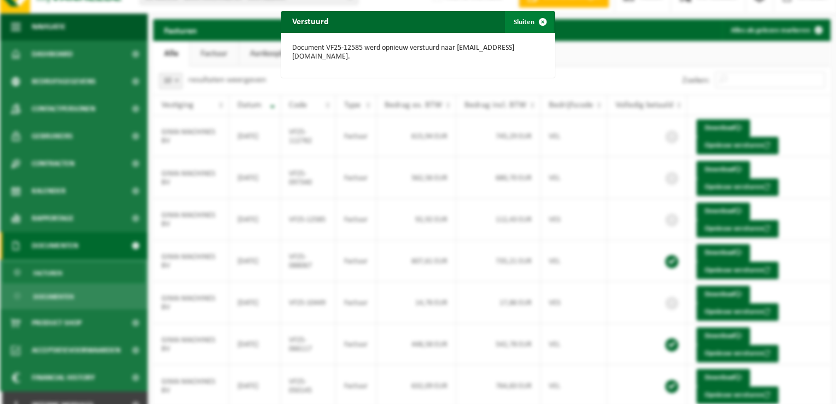
click at [535, 20] on span "button" at bounding box center [543, 22] width 22 height 22
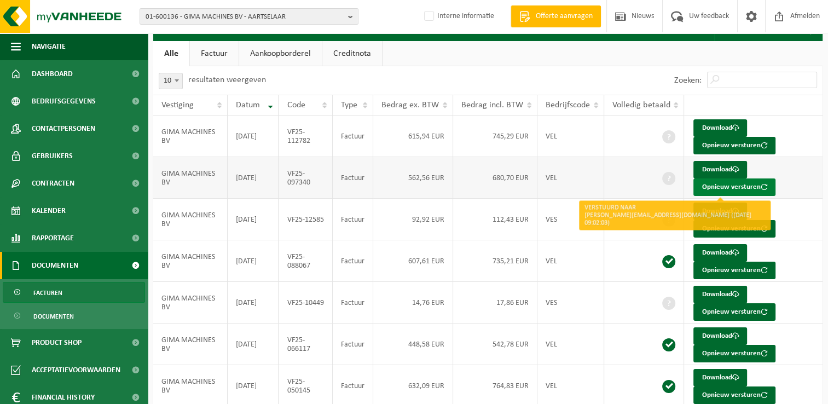
click at [713, 187] on button "Opnieuw versturen" at bounding box center [735, 187] width 82 height 18
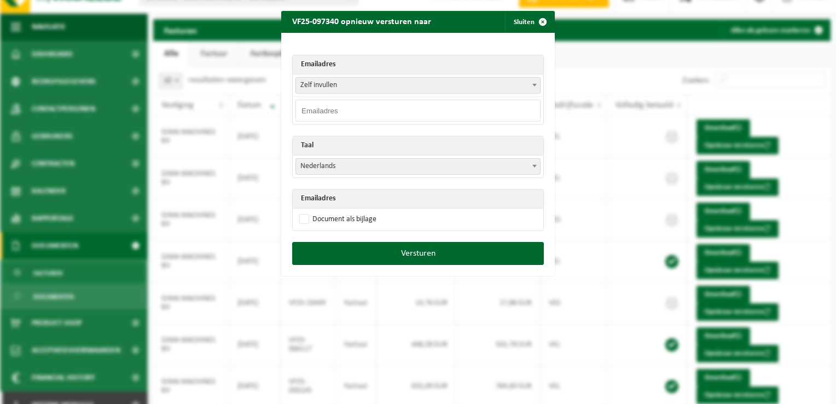
click at [310, 109] on input "email" at bounding box center [418, 111] width 245 height 22
paste input "supplierinvoices@gima-machines.be"
type input "supplierinvoices@gima-machines.be"
click at [344, 43] on div "Emailadres Zelf invullen brigitte.bussels@gima-machines.be gilbert.janssens@gim…" at bounding box center [418, 137] width 274 height 209
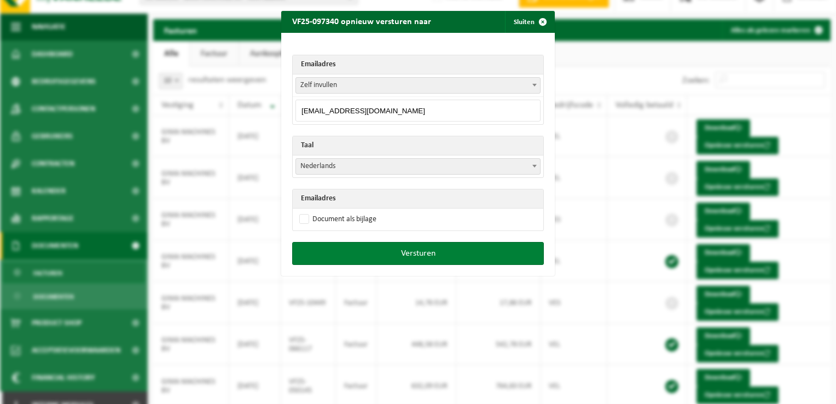
click at [375, 256] on button "Versturen" at bounding box center [418, 253] width 252 height 23
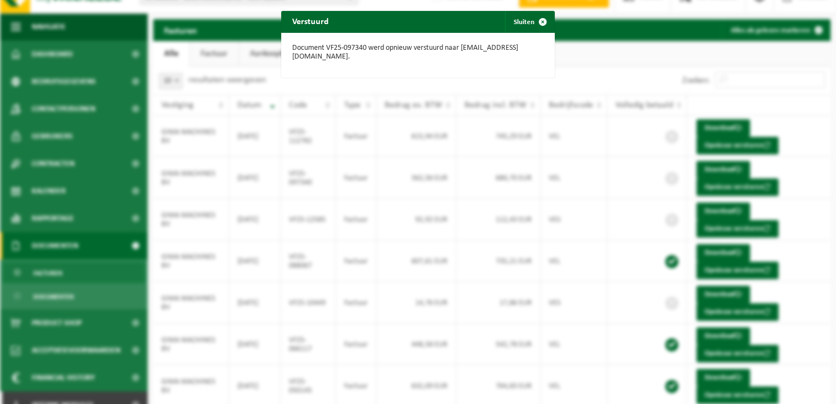
click at [539, 24] on span "button" at bounding box center [543, 22] width 22 height 22
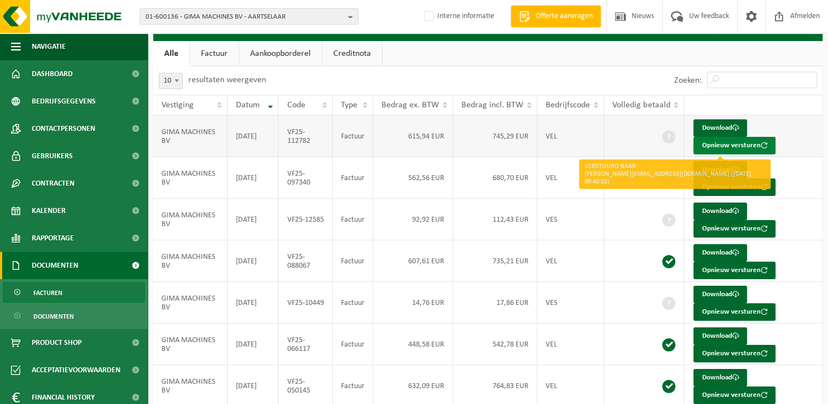
click at [711, 146] on button "Opnieuw versturen" at bounding box center [735, 146] width 82 height 18
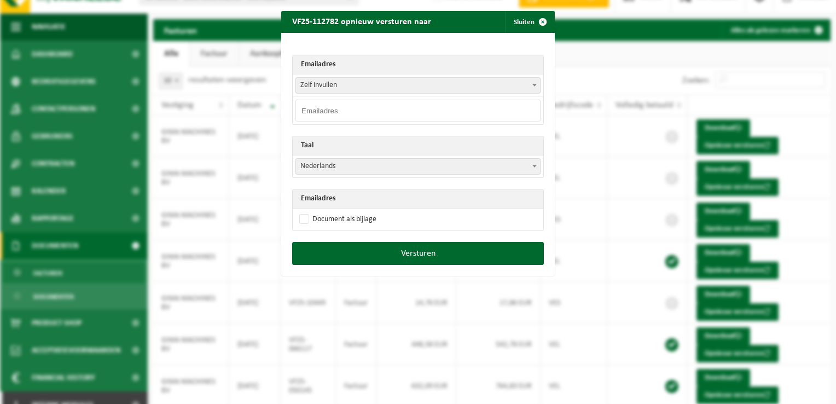
click at [338, 111] on input "email" at bounding box center [418, 111] width 245 height 22
paste input "supplierinvoices@gima-machines.be"
type input "supplierinvoices@gima-machines.be"
click at [335, 45] on div "Emailadres Zelf invullen brigitte.bussels@gima-machines.be gilbert.janssens@gim…" at bounding box center [418, 137] width 274 height 209
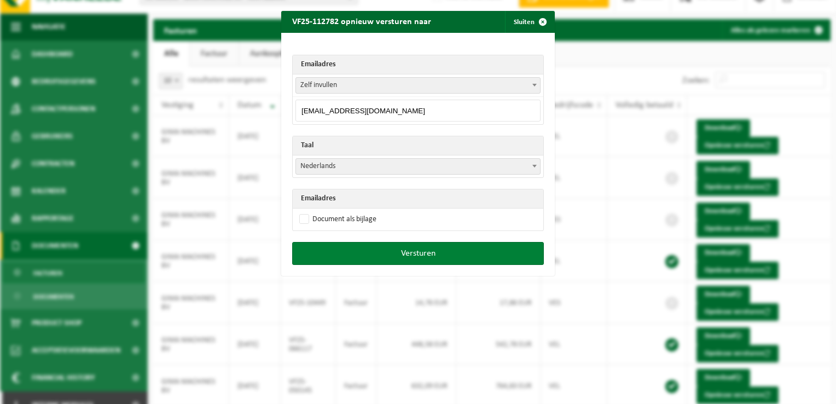
click at [392, 253] on button "Versturen" at bounding box center [418, 253] width 252 height 23
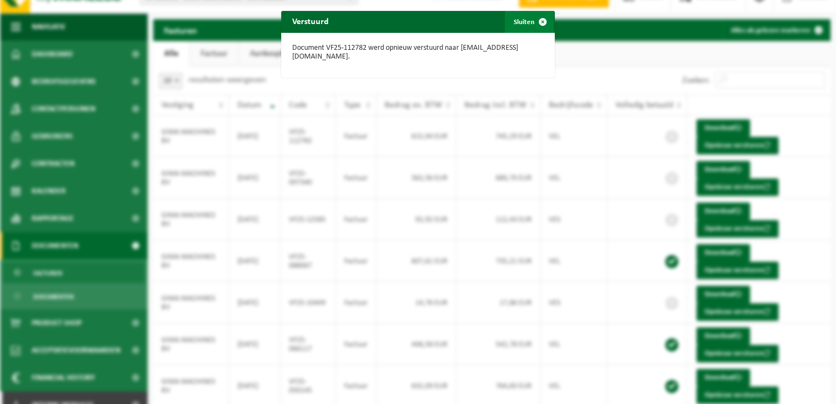
click at [539, 19] on span "button" at bounding box center [543, 22] width 22 height 22
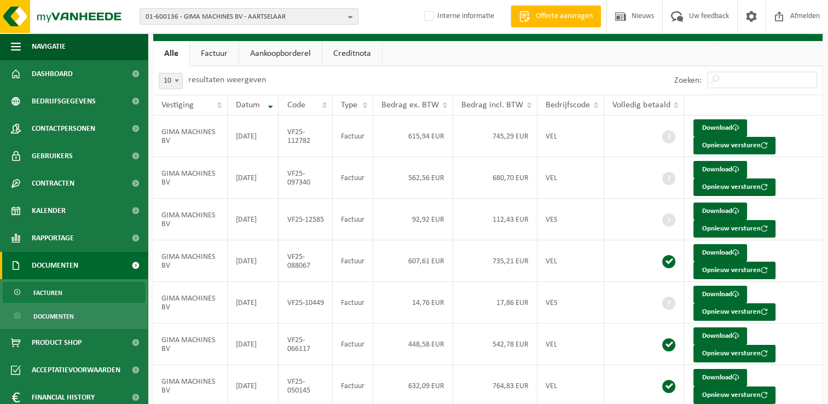
click at [236, 13] on span "01-600136 - GIMA MACHINES BV - AARTSELAAR" at bounding box center [245, 17] width 198 height 16
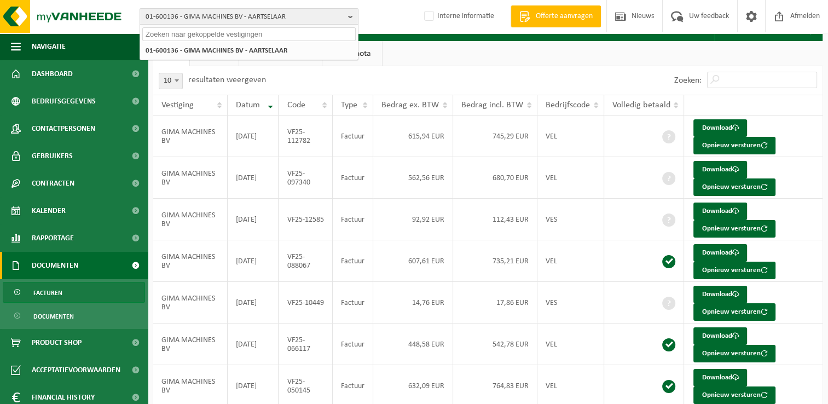
paste input "10-836650"
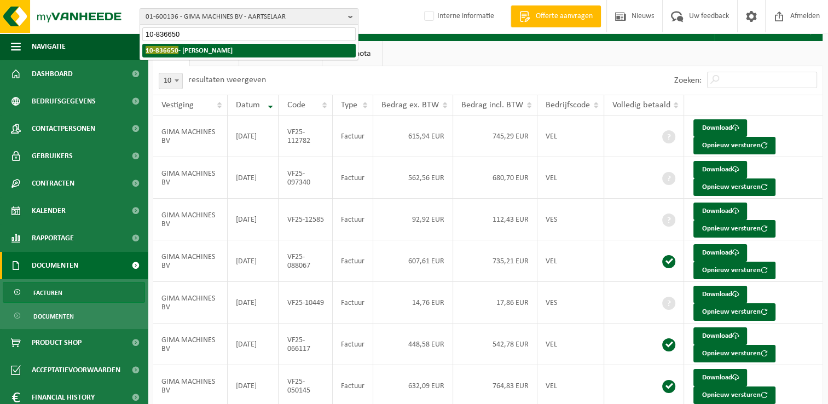
type input "10-836650"
click at [184, 53] on strong "10-836650 - MAES WILFRIED - HEFFEN" at bounding box center [189, 50] width 87 height 8
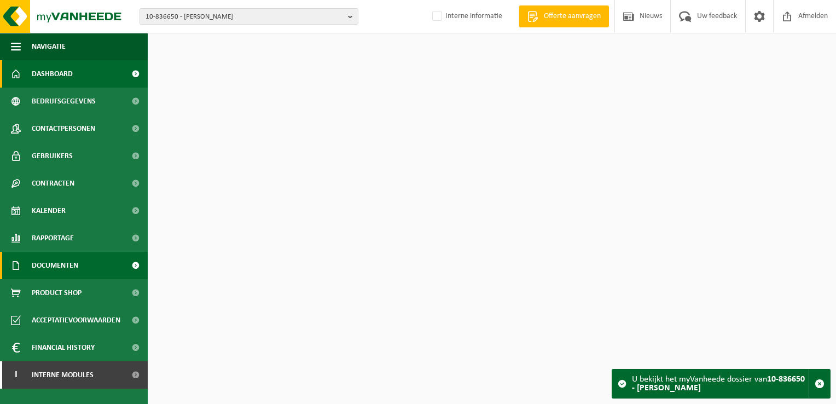
click at [94, 262] on link "Documenten" at bounding box center [74, 265] width 148 height 27
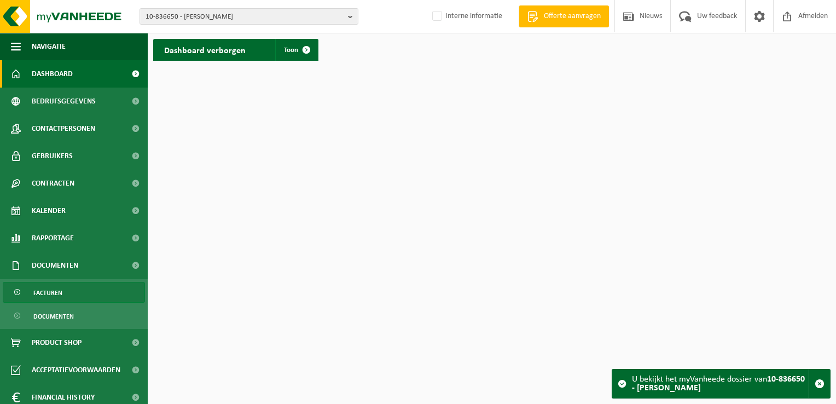
click at [75, 288] on link "Facturen" at bounding box center [74, 292] width 142 height 21
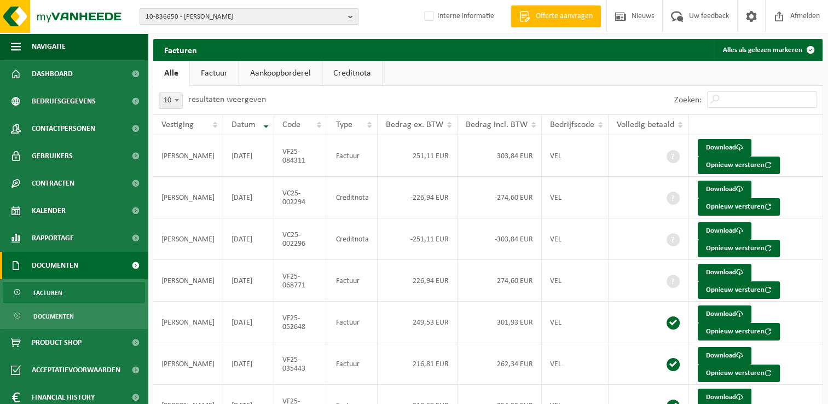
click at [285, 16] on span "10-836650 - [PERSON_NAME]" at bounding box center [245, 17] width 198 height 16
paste input "01-086442"
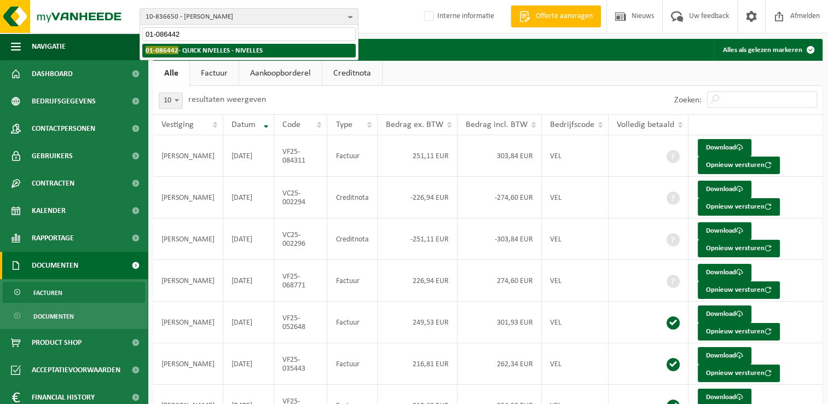
type input "01-086442"
click at [210, 48] on strong "01-086442 - QUICK NIVELLES - NIVELLES" at bounding box center [204, 50] width 117 height 8
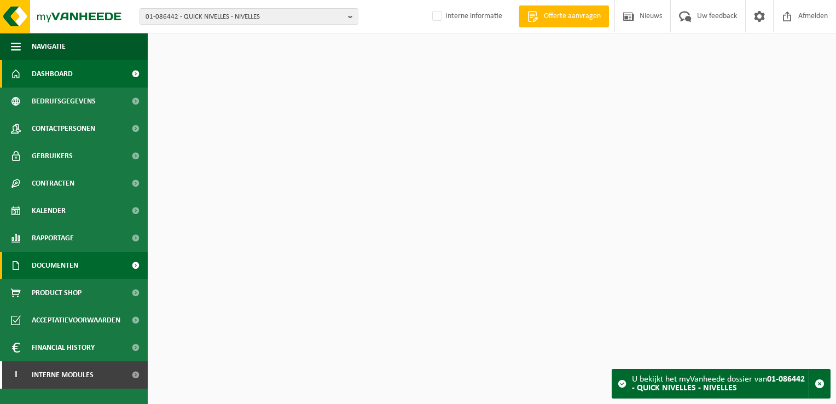
click at [50, 277] on span "Documenten" at bounding box center [55, 265] width 47 height 27
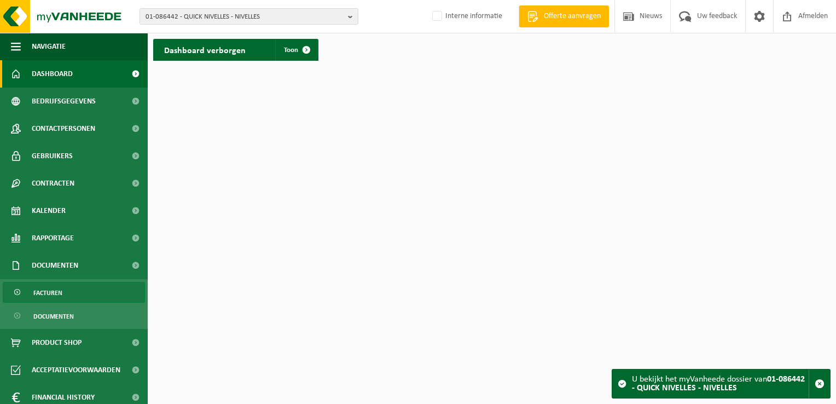
click at [57, 288] on span "Facturen" at bounding box center [47, 292] width 29 height 21
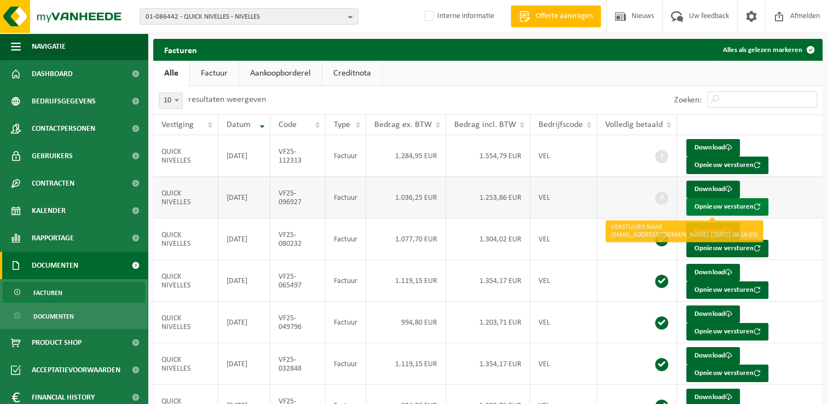
click at [702, 209] on button "Opnieuw versturen" at bounding box center [727, 207] width 82 height 18
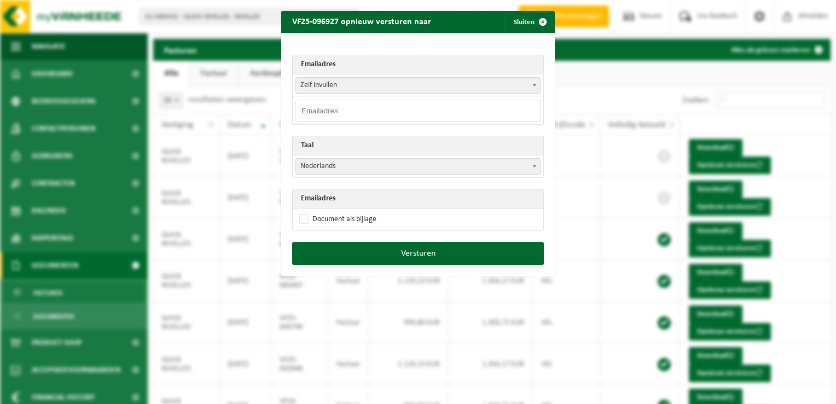
click at [309, 112] on input "email" at bounding box center [418, 111] width 245 height 22
paste input "[EMAIL_ADDRESS][DOMAIN_NAME]"
type input "[EMAIL_ADDRESS][DOMAIN_NAME]"
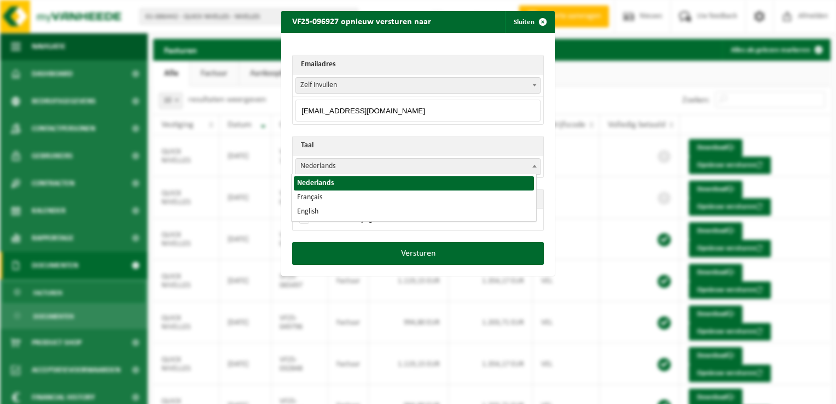
click at [331, 165] on span "Nederlands" at bounding box center [418, 166] width 244 height 15
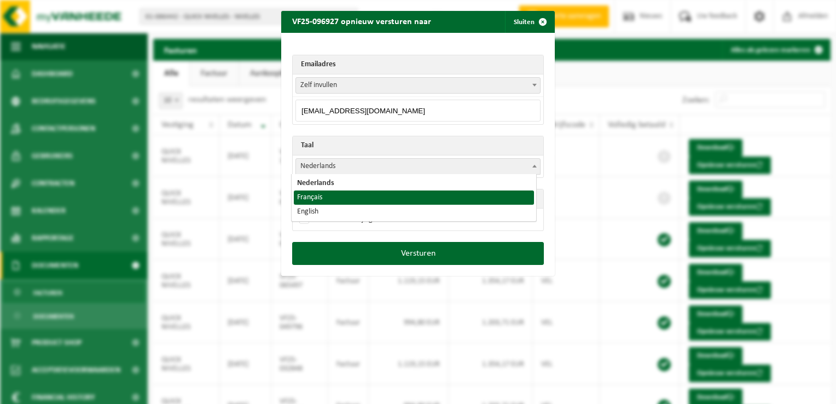
select select "fr"
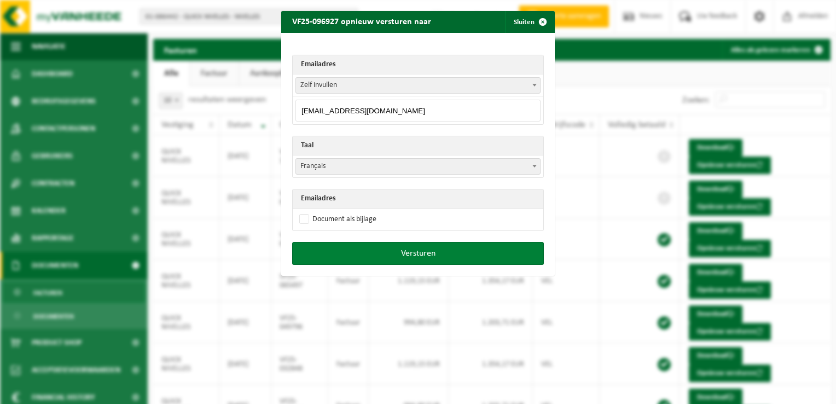
click at [421, 261] on button "Versturen" at bounding box center [418, 253] width 252 height 23
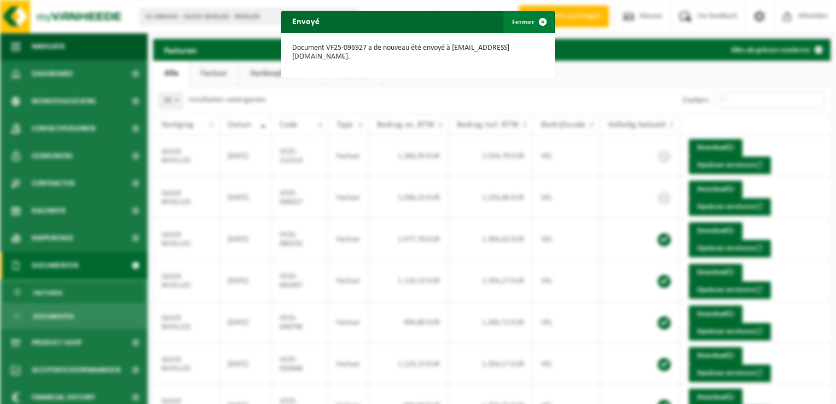
click at [539, 19] on span "button" at bounding box center [543, 22] width 22 height 22
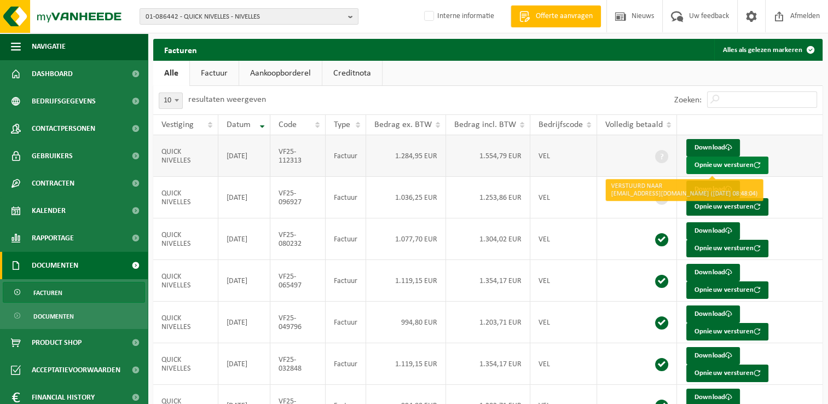
click at [707, 166] on button "Opnieuw versturen" at bounding box center [727, 166] width 82 height 18
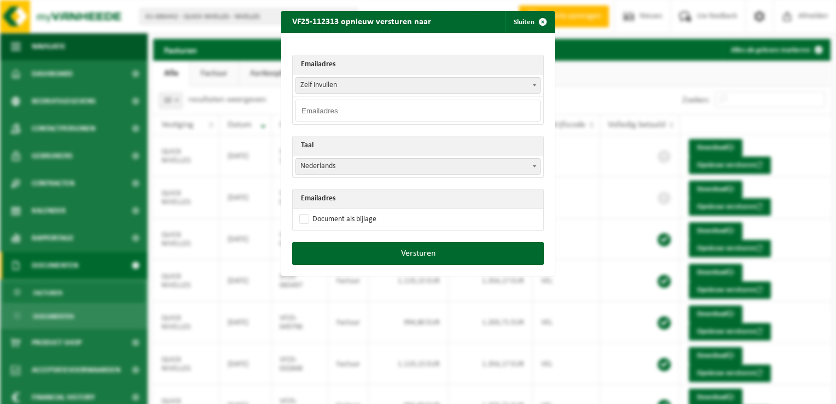
click at [327, 111] on input "email" at bounding box center [418, 111] width 245 height 22
paste input "[EMAIL_ADDRESS][DOMAIN_NAME]"
type input "[EMAIL_ADDRESS][DOMAIN_NAME]"
click at [339, 50] on div "Emailadres Zelf invullen [EMAIL_ADDRESS][DOMAIN_NAME] [PERSON_NAME] invullen [E…" at bounding box center [418, 137] width 274 height 209
click at [345, 169] on span "Nederlands" at bounding box center [418, 166] width 244 height 15
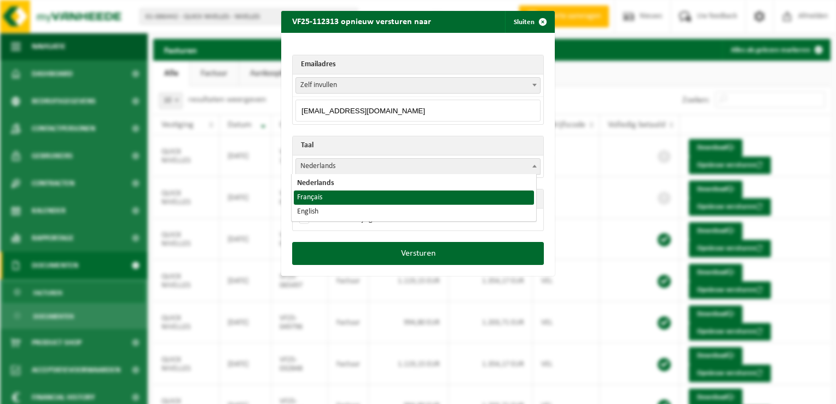
select select "fr"
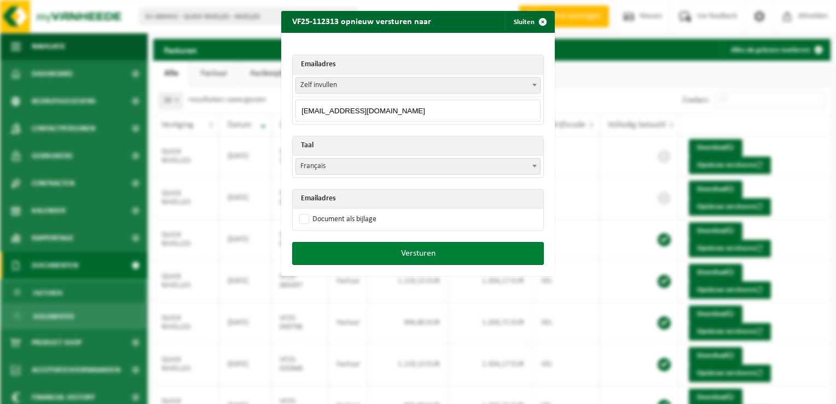
click at [429, 252] on button "Versturen" at bounding box center [418, 253] width 252 height 23
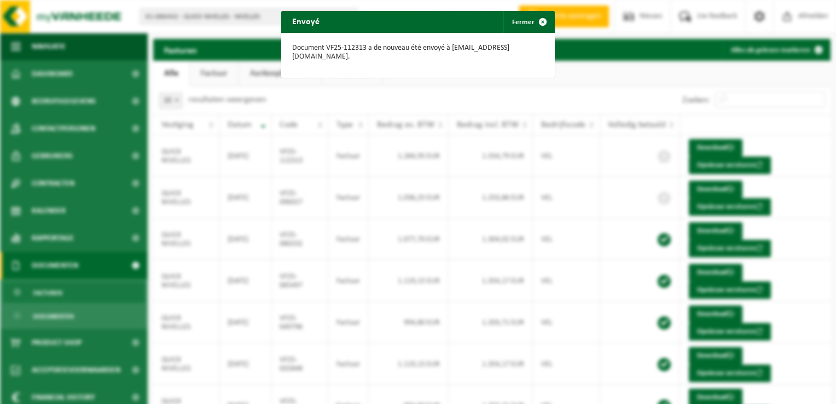
click at [535, 20] on span "button" at bounding box center [543, 22] width 22 height 22
